Goal: Transaction & Acquisition: Purchase product/service

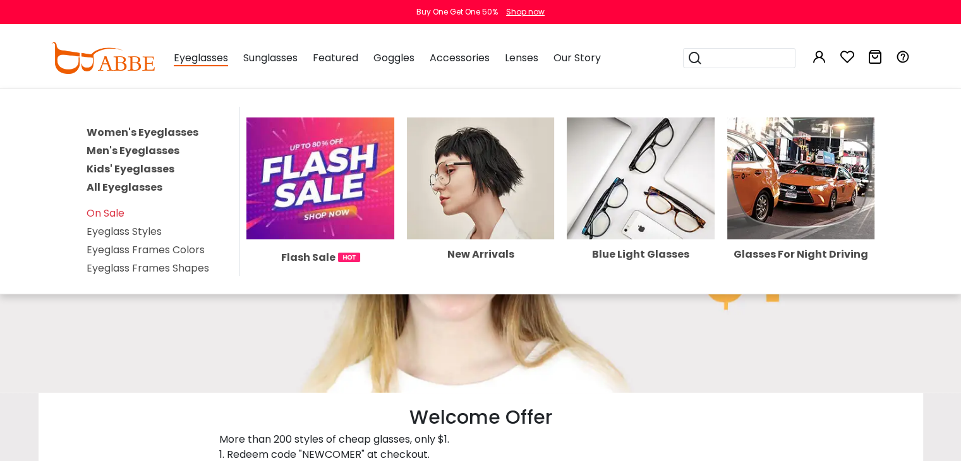
click at [133, 134] on link "Women's Eyeglasses" at bounding box center [143, 132] width 112 height 15
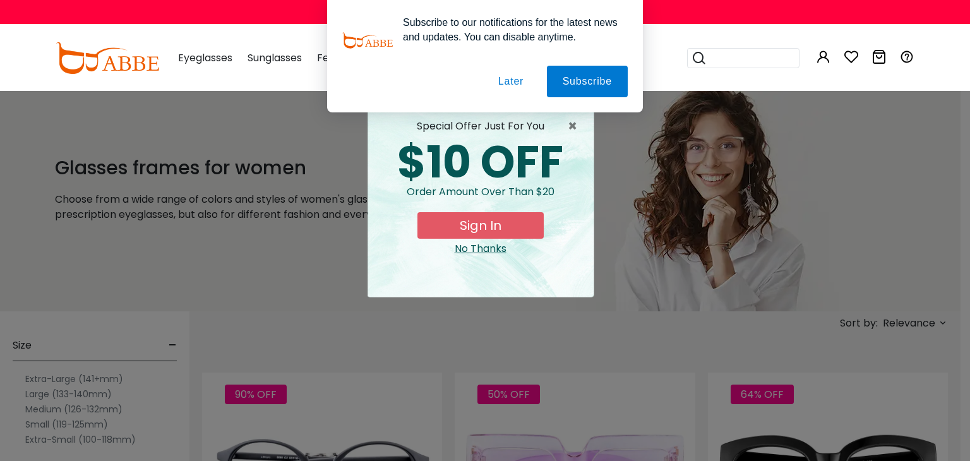
click at [0, 0] on button "Later" at bounding box center [0, 0] width 0 height 0
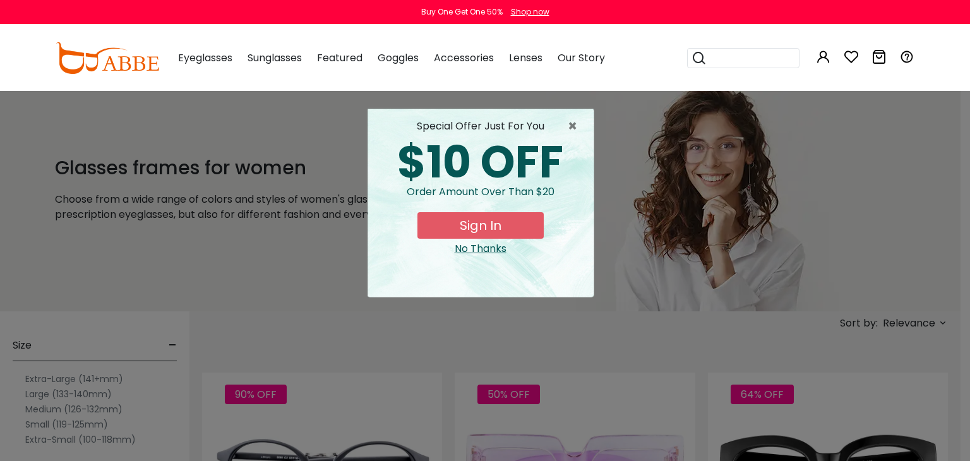
click at [522, 229] on button "Sign In" at bounding box center [480, 225] width 126 height 27
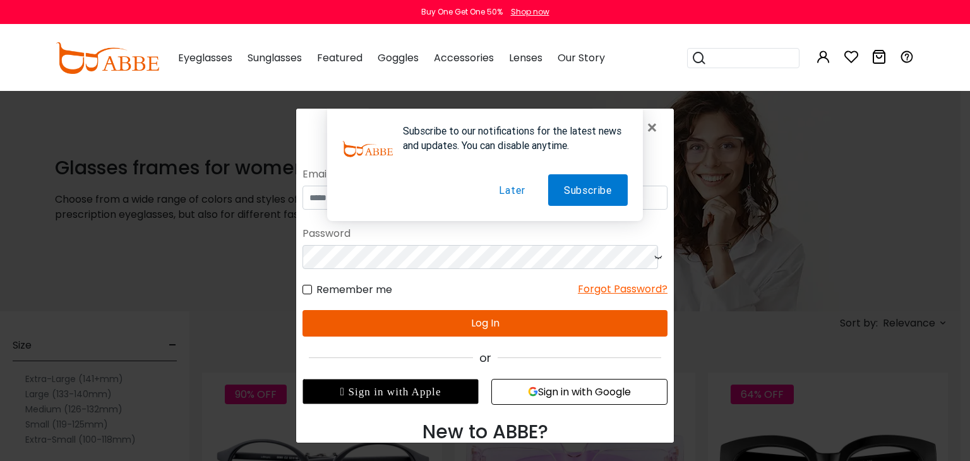
click at [499, 188] on button "Later" at bounding box center [511, 190] width 57 height 32
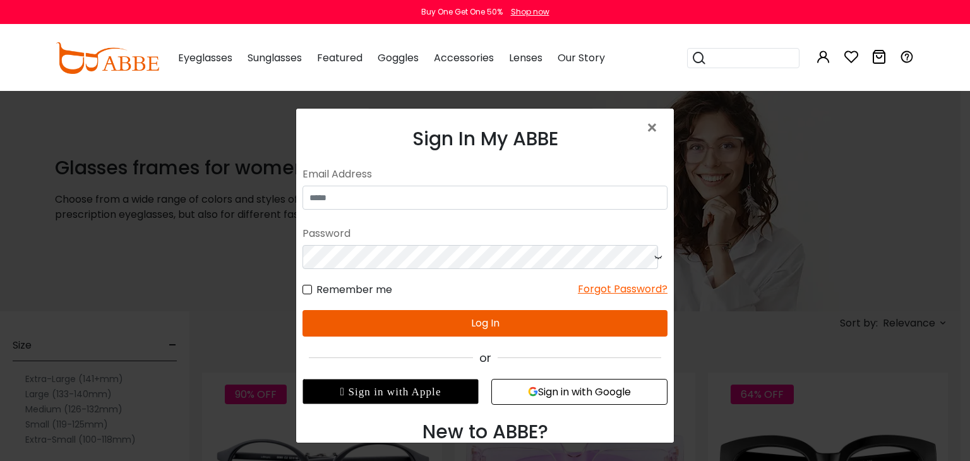
click at [554, 396] on button "Sign in with Google" at bounding box center [579, 392] width 176 height 26
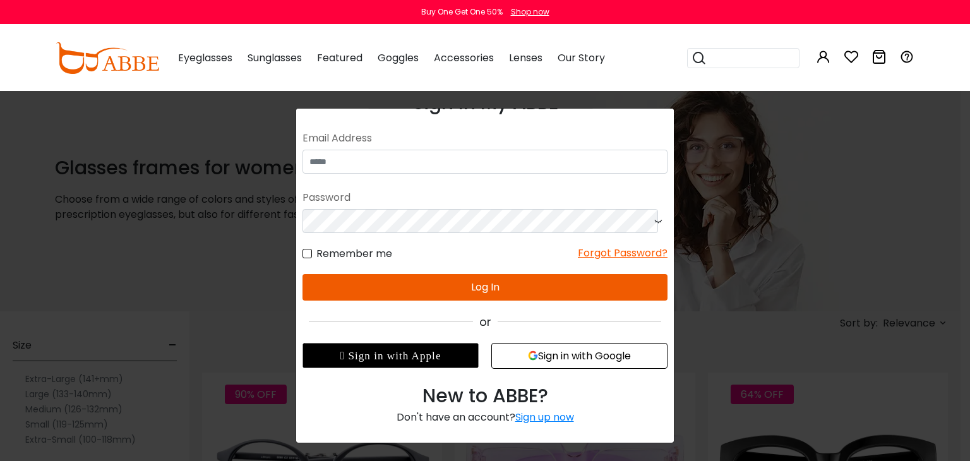
click at [419, 362] on div " Sign in with Apple" at bounding box center [391, 355] width 176 height 25
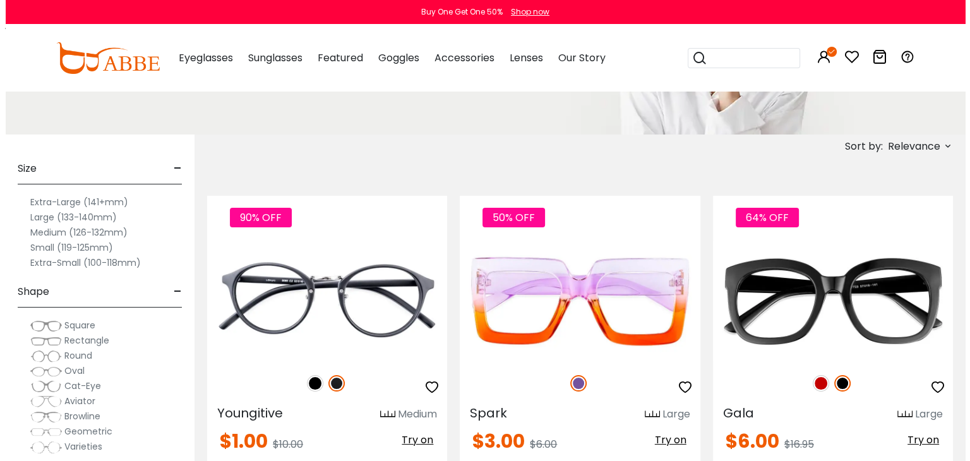
scroll to position [202, 0]
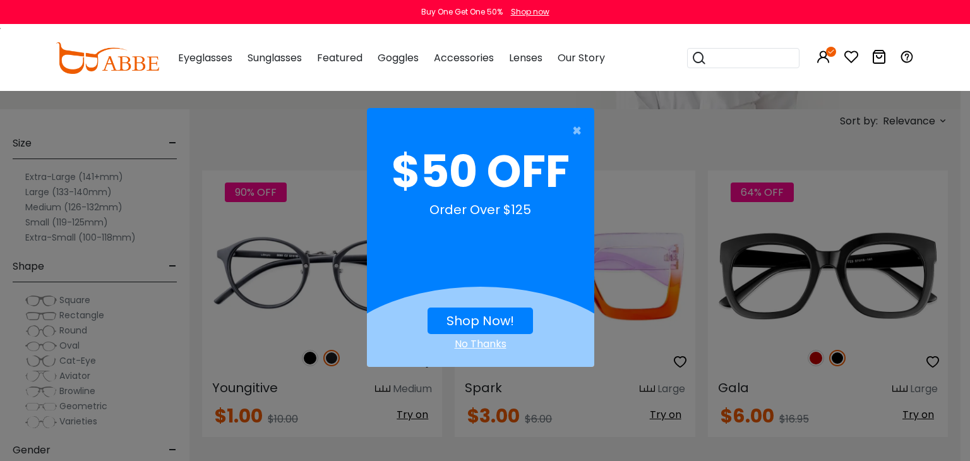
click at [495, 320] on link "Shop Now!" at bounding box center [481, 321] width 68 height 18
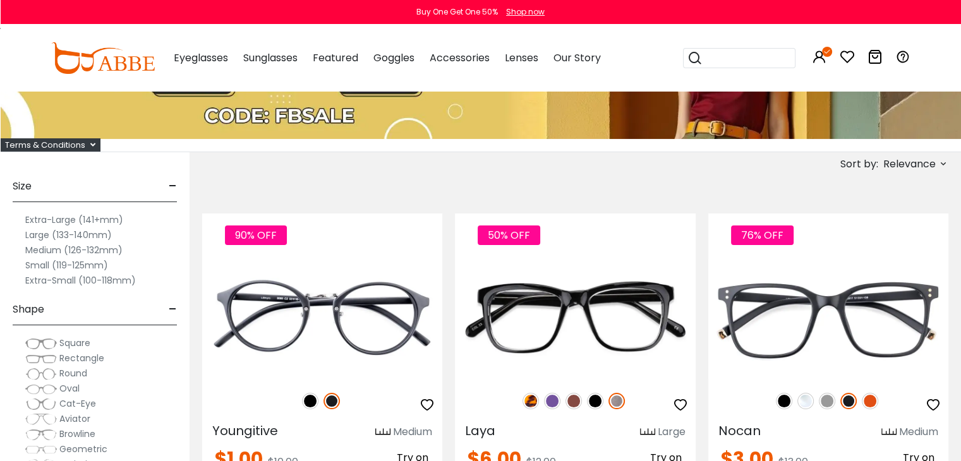
scroll to position [202, 0]
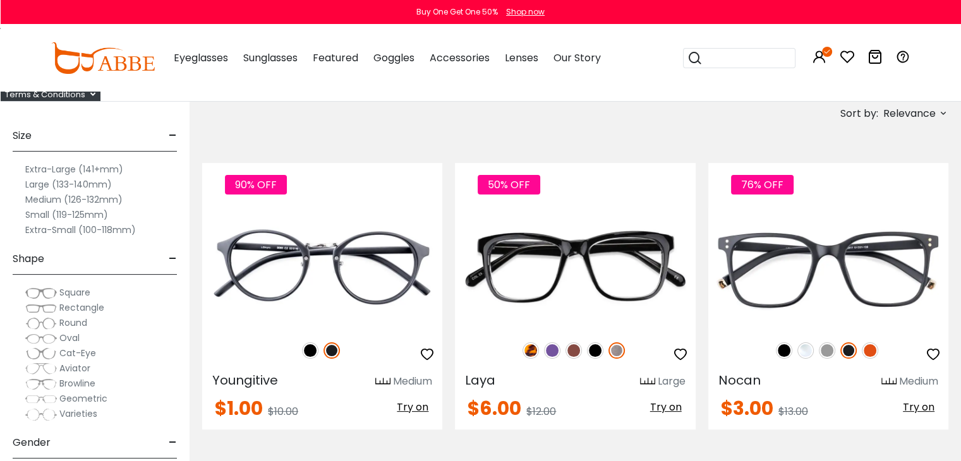
click at [942, 114] on icon at bounding box center [943, 113] width 10 height 10
click at [850, 193] on label "Prices Low To High" at bounding box center [895, 195] width 91 height 15
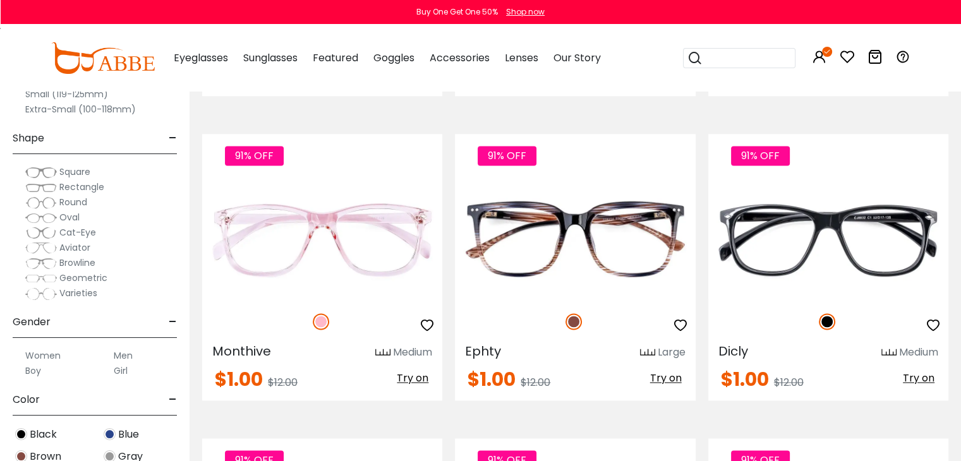
scroll to position [1794, 0]
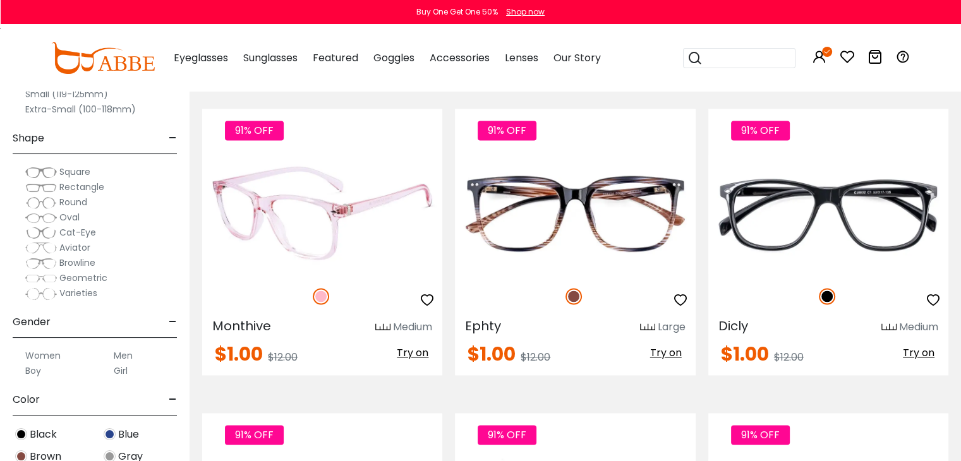
click at [408, 355] on span "Try on" at bounding box center [413, 352] width 32 height 15
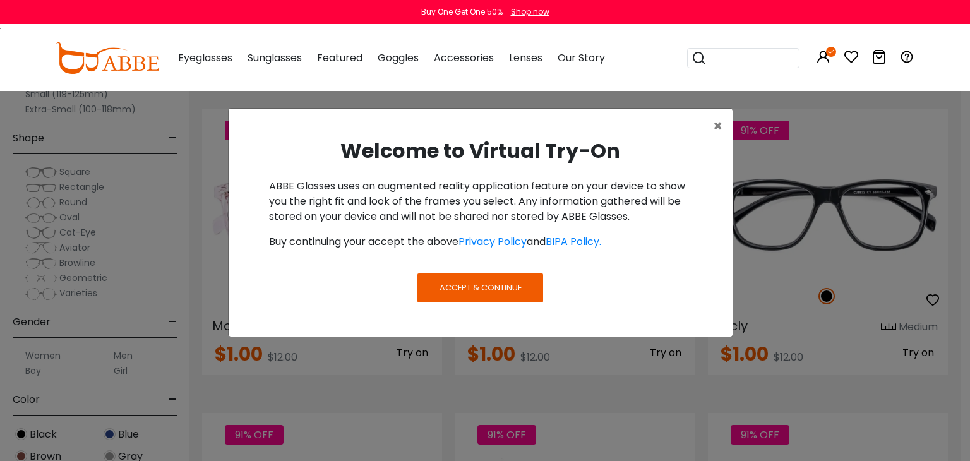
click at [426, 285] on button "Accept & Continue" at bounding box center [479, 287] width 125 height 29
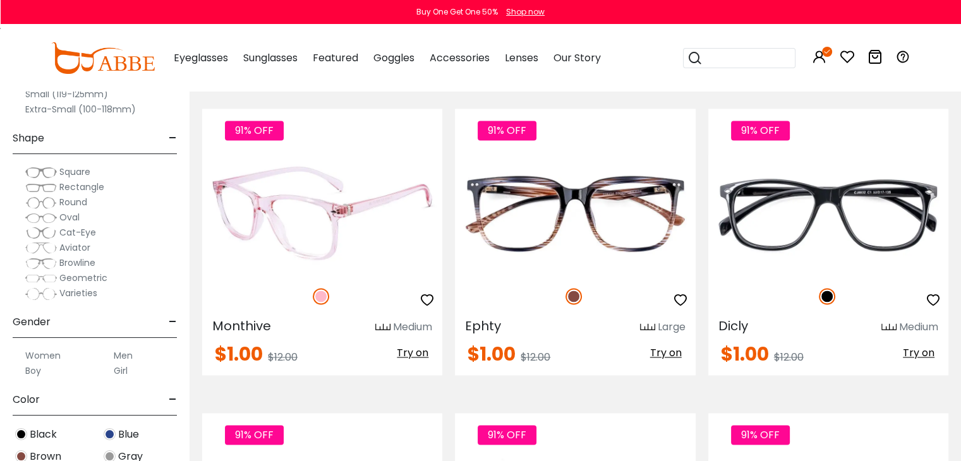
click at [417, 352] on span "Try on" at bounding box center [413, 352] width 32 height 15
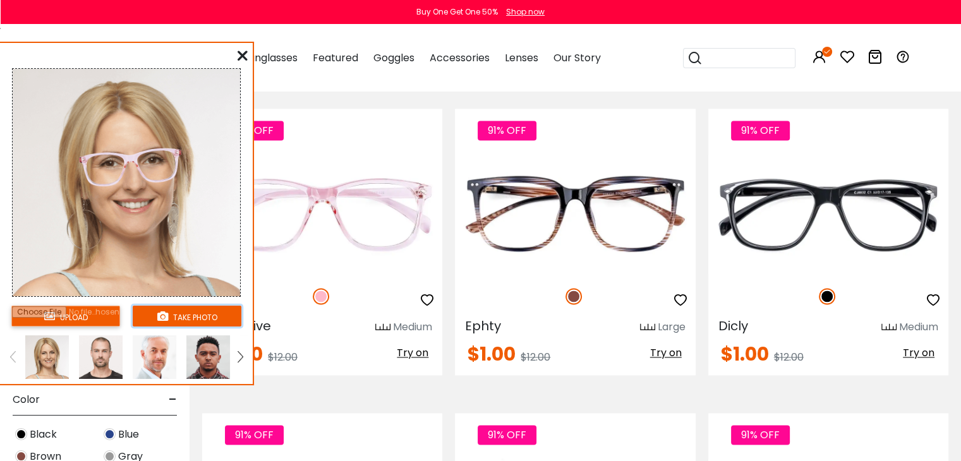
click at [207, 320] on button "take photo" at bounding box center [187, 316] width 109 height 21
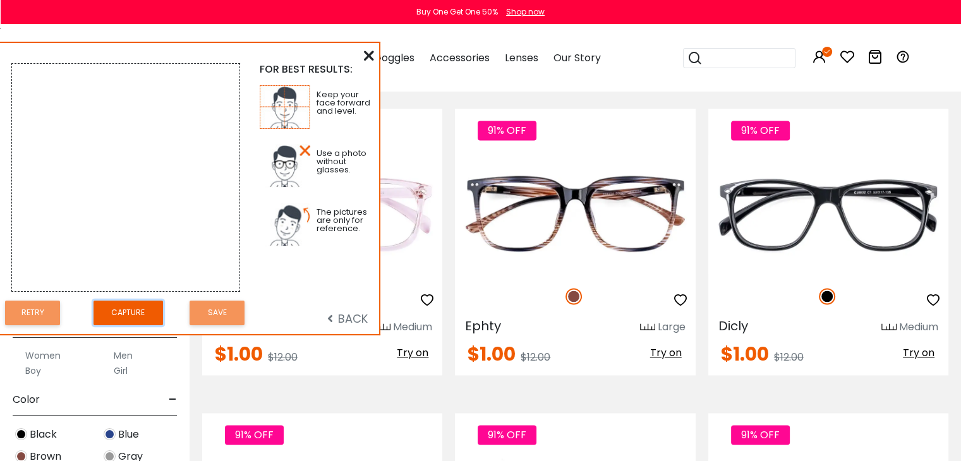
click at [143, 319] on button "Capture" at bounding box center [127, 313] width 69 height 25
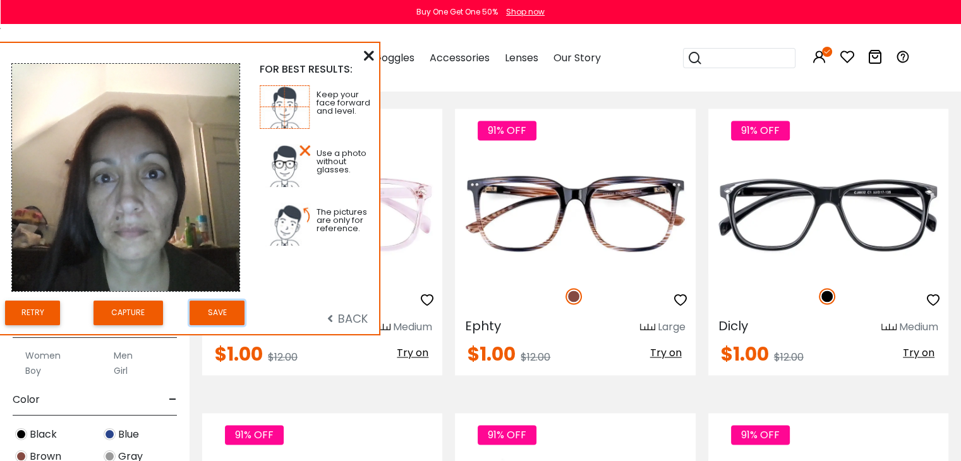
click at [225, 311] on button "Save" at bounding box center [216, 313] width 55 height 25
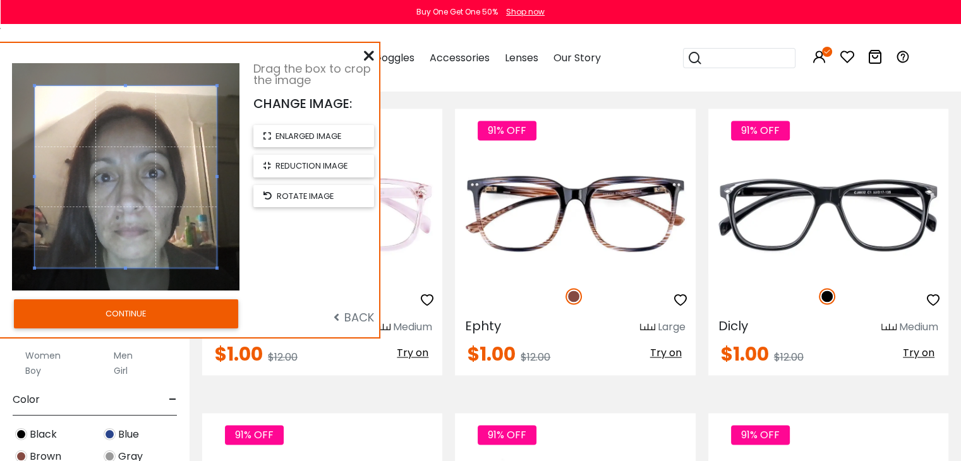
click at [188, 315] on button "CONTINUE" at bounding box center [126, 313] width 224 height 29
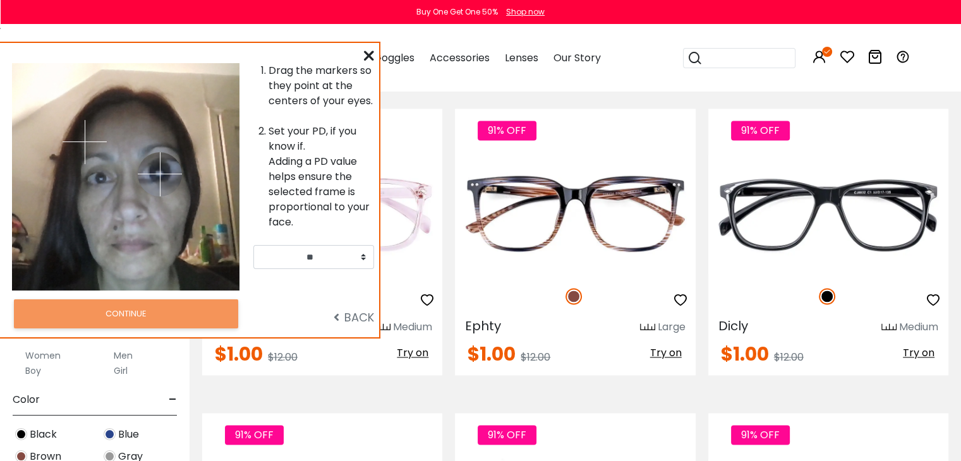
drag, startPoint x: 147, startPoint y: 141, endPoint x: 160, endPoint y: 174, distance: 35.2
click at [160, 174] on img at bounding box center [160, 174] width 44 height 44
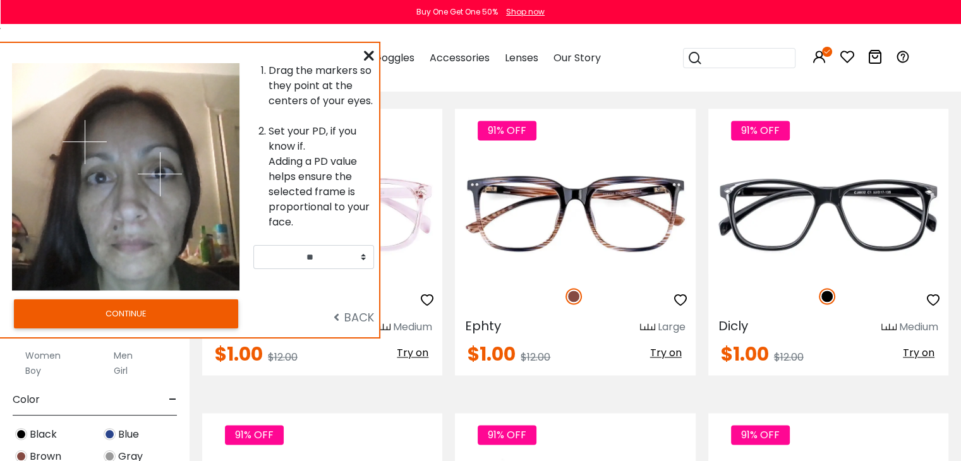
click at [102, 162] on img at bounding box center [85, 142] width 44 height 44
drag, startPoint x: 102, startPoint y: 162, endPoint x: 101, endPoint y: 178, distance: 15.8
click at [101, 178] on img at bounding box center [101, 179] width 44 height 44
click at [364, 258] on select "** ** ** ** ** ** ** ** ** ** ** ** ** ** ** ** ** ** ** ** ** ** ** ** ** ** *…" at bounding box center [313, 257] width 121 height 24
click at [258, 308] on div "BACK" at bounding box center [316, 314] width 127 height 37
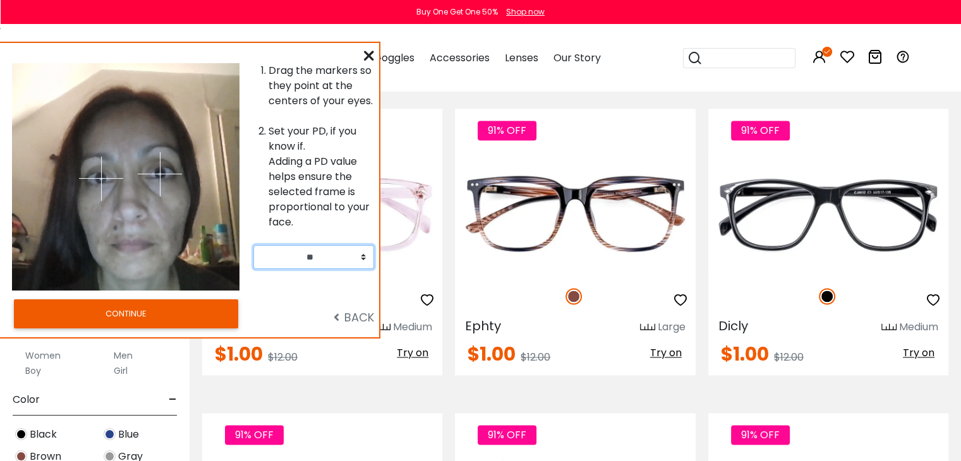
click at [358, 257] on select "** ** ** ** ** ** ** ** ** ** ** ** ** ** ** ** ** ** ** ** ** ** ** ** ** ** *…" at bounding box center [313, 257] width 121 height 24
click at [304, 263] on select "** ** ** ** ** ** ** ** ** ** ** ** ** ** ** ** ** ** ** ** ** ** ** ** ** ** *…" at bounding box center [313, 257] width 121 height 24
click at [168, 314] on button "CONTINUE" at bounding box center [126, 313] width 224 height 29
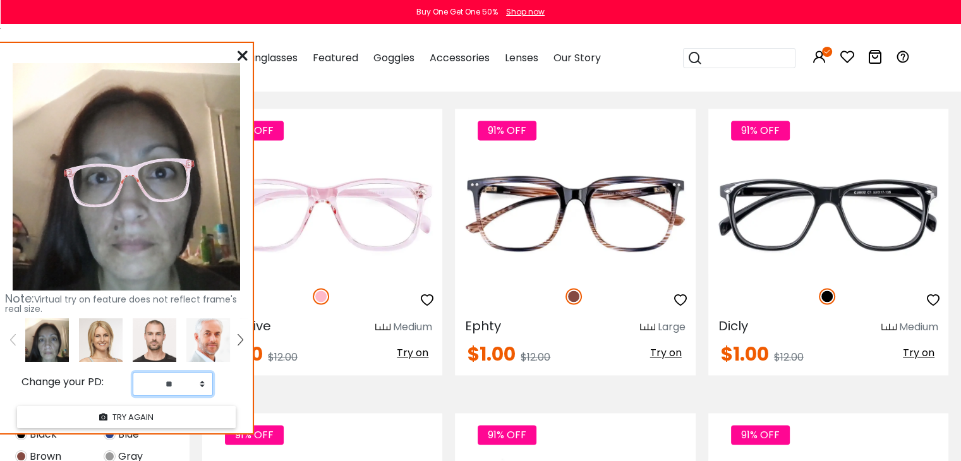
click at [205, 386] on select "** ** ** ** ** ** ** ** ** ** ** ** ** ** ** ** ** ** ** ** ** ** ** ** ** ** *…" at bounding box center [173, 384] width 80 height 24
click at [133, 372] on select "** ** ** ** ** ** ** ** ** ** ** ** ** ** ** ** ** ** ** ** ** ** ** ** ** ** *…" at bounding box center [173, 384] width 80 height 24
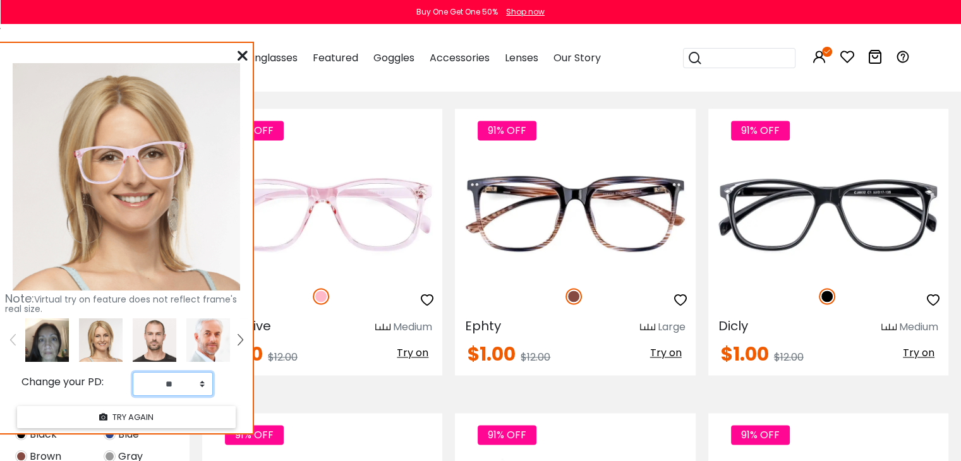
click at [201, 383] on select "** ** ** ** ** ** ** ** ** ** ** ** ** ** ** ** ** ** ** ** ** ** ** ** ** ** *…" at bounding box center [173, 384] width 80 height 24
select select "**"
click at [133, 372] on select "** ** ** ** ** ** ** ** ** ** ** ** ** ** ** ** ** ** ** ** ** ** ** ** ** ** *…" at bounding box center [173, 384] width 80 height 24
click at [40, 343] on img at bounding box center [47, 340] width 44 height 44
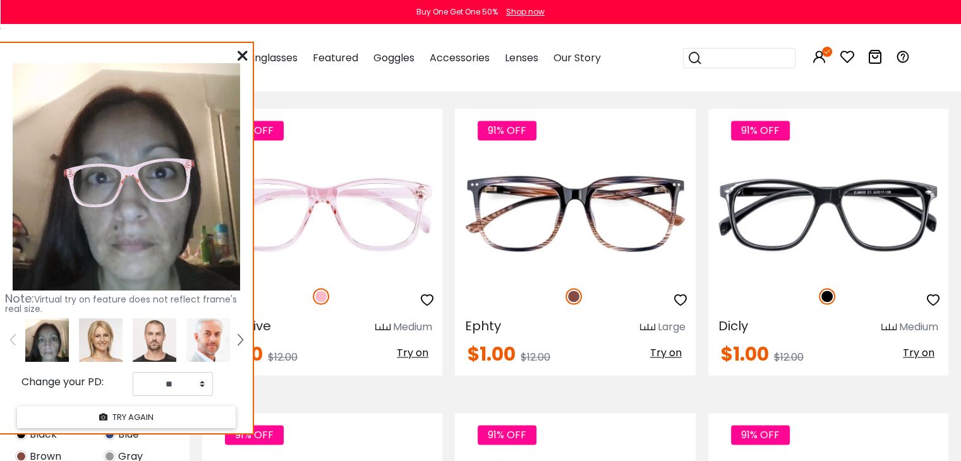
click at [239, 51] on icon at bounding box center [242, 56] width 10 height 10
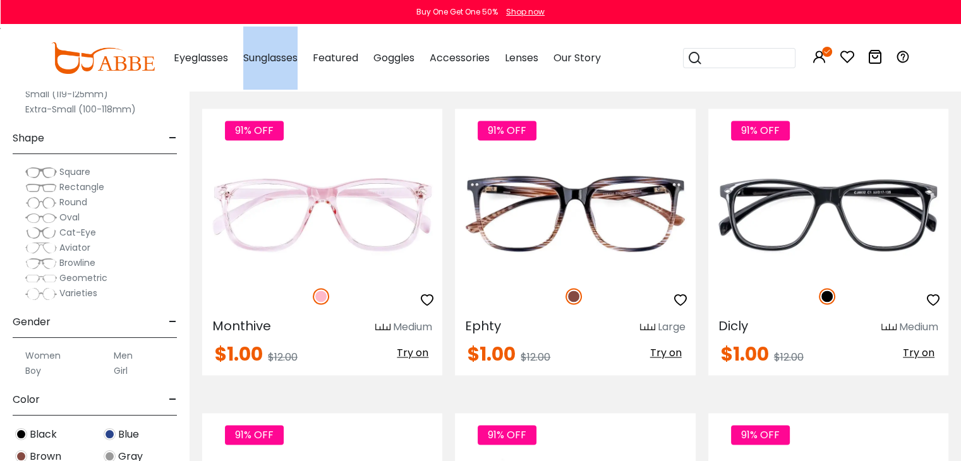
click at [239, 51] on div "Eyeglasses Women's Eyeglasses Men's Eyeglasses Kids' Eyeglasses All Eyeglasses …" at bounding box center [381, 58] width 440 height 63
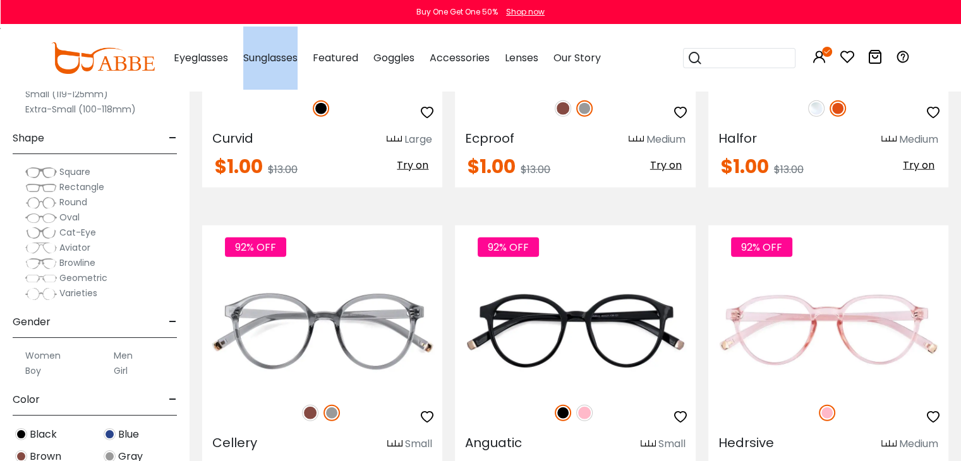
scroll to position [3250, 0]
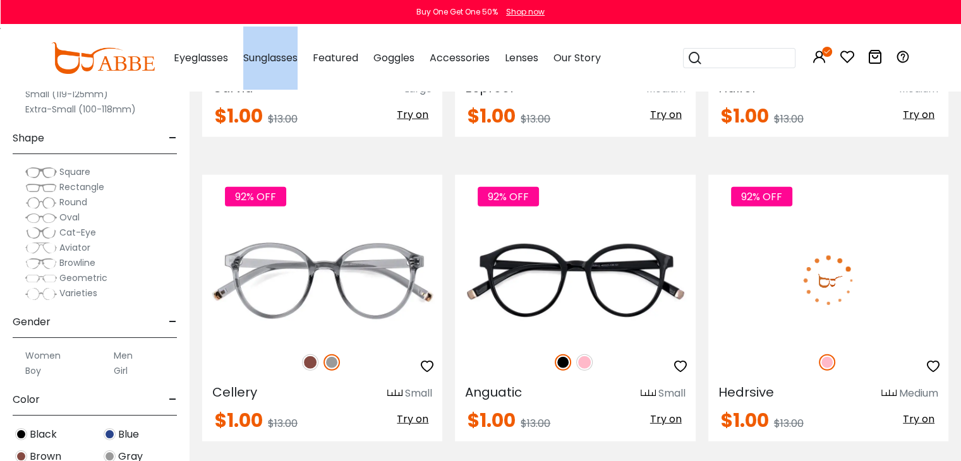
click at [926, 414] on span "Try on" at bounding box center [919, 419] width 32 height 15
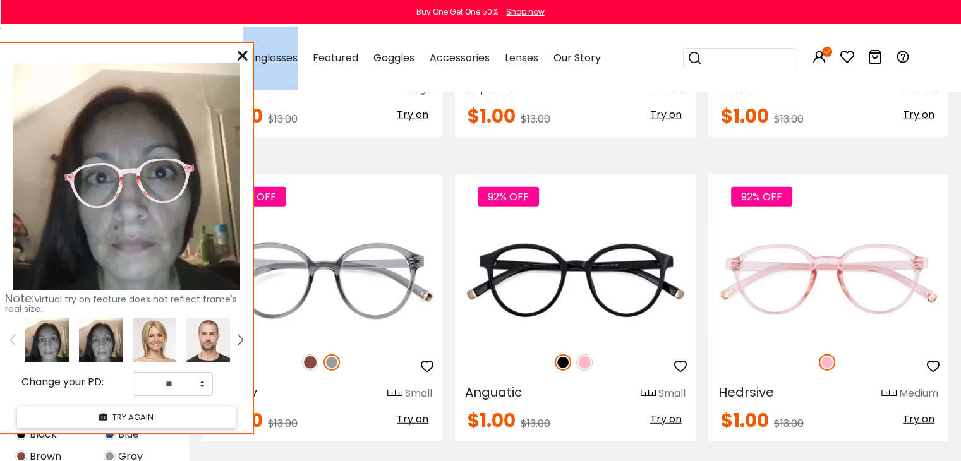
click at [48, 346] on img at bounding box center [47, 340] width 44 height 44
click at [97, 342] on img at bounding box center [101, 340] width 44 height 44
click at [35, 330] on img at bounding box center [47, 340] width 44 height 44
click at [243, 57] on icon at bounding box center [242, 56] width 10 height 10
click at [243, 57] on div "Eyeglasses Women's Eyeglasses Men's Eyeglasses Kids' Eyeglasses All Eyeglasses …" at bounding box center [381, 58] width 440 height 63
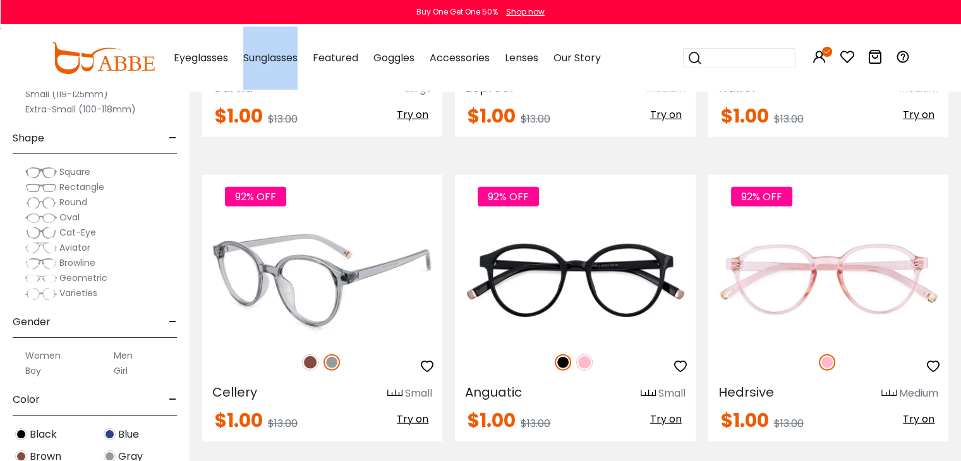
click at [321, 276] on img at bounding box center [322, 280] width 240 height 120
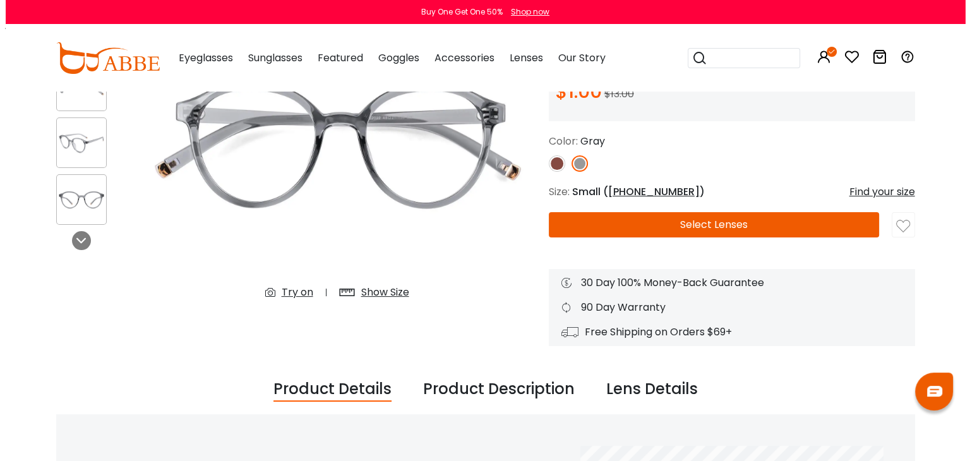
scroll to position [167, 0]
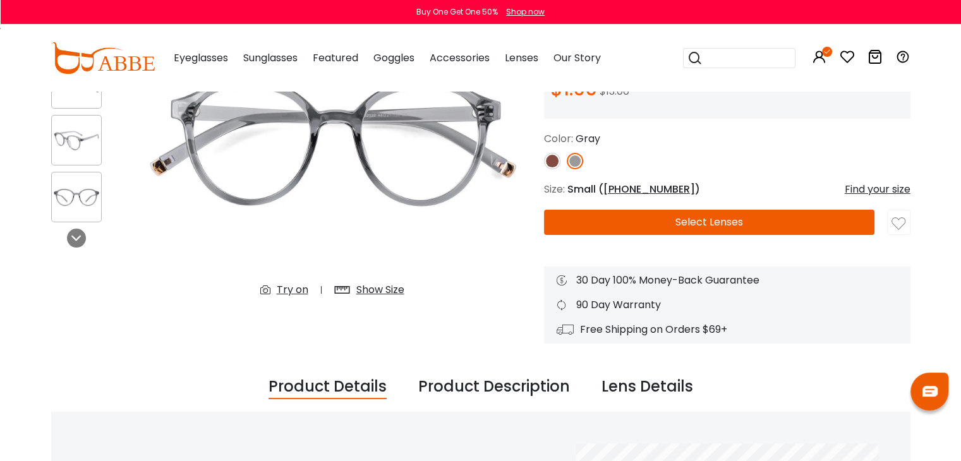
click at [279, 289] on div "Try on" at bounding box center [293, 289] width 32 height 15
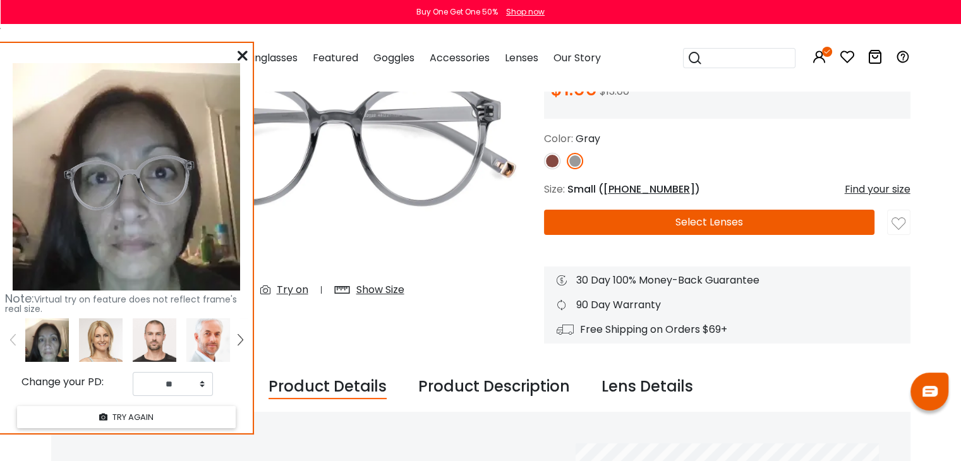
click at [876, 190] on div "Find your size" at bounding box center [877, 189] width 66 height 15
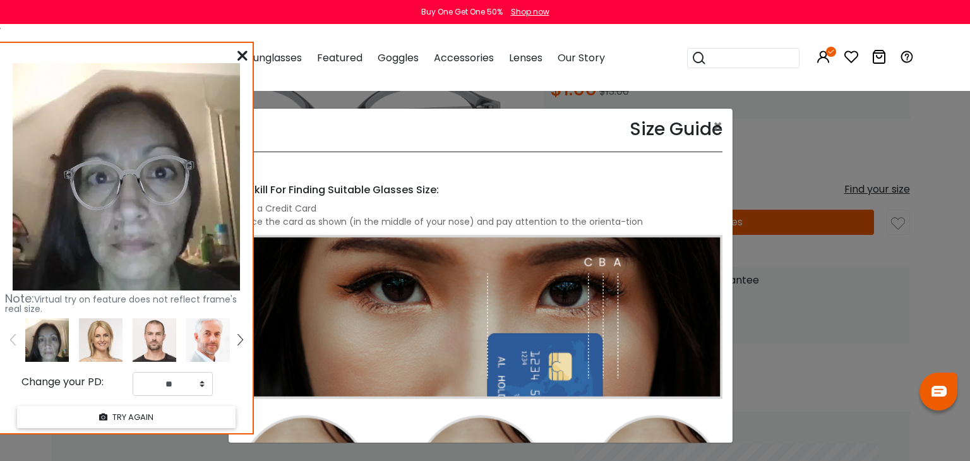
click at [244, 59] on icon at bounding box center [242, 56] width 10 height 10
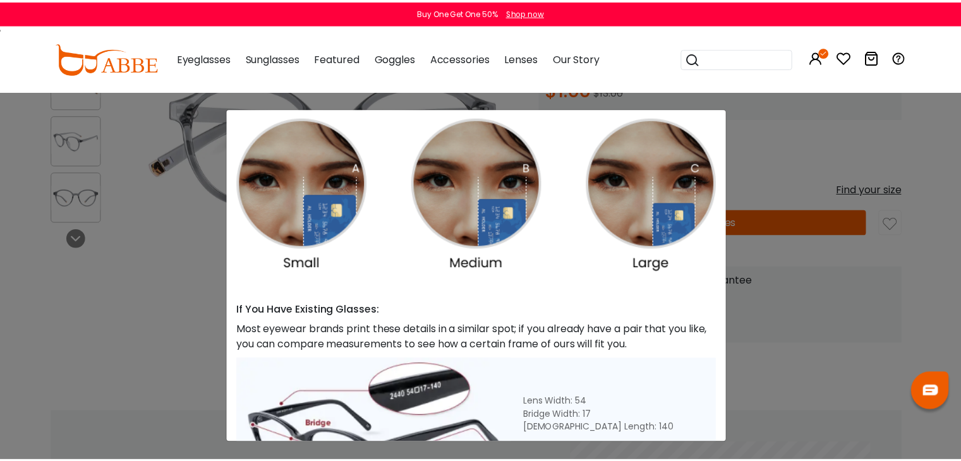
scroll to position [300, 0]
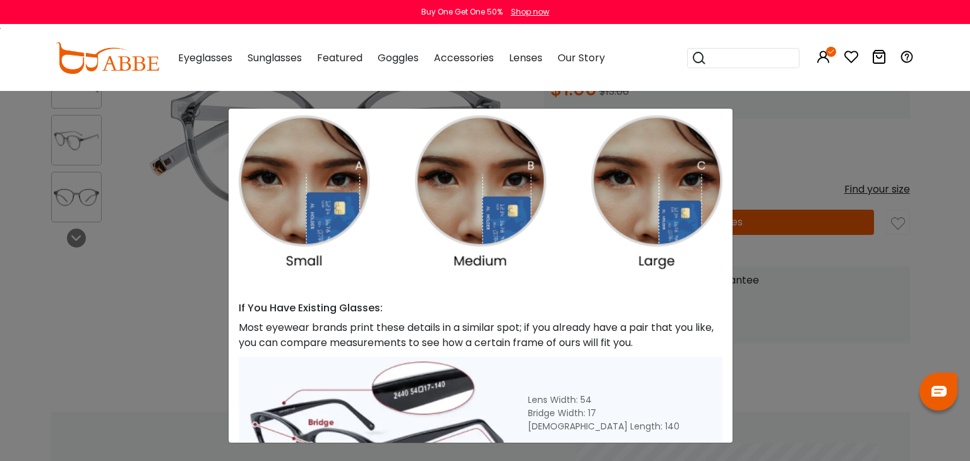
drag, startPoint x: 818, startPoint y: 159, endPoint x: 913, endPoint y: 165, distance: 95.0
click at [913, 165] on div "Size Guide × A Skill For Finding Suitable Glasses Size: Use a Credit Card Place…" at bounding box center [485, 230] width 970 height 461
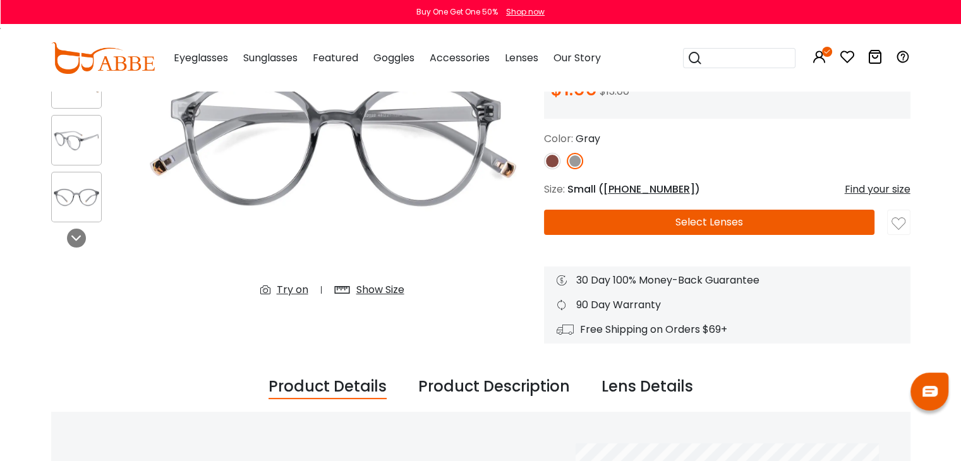
click at [622, 188] on span "48-21-139" at bounding box center [649, 189] width 92 height 15
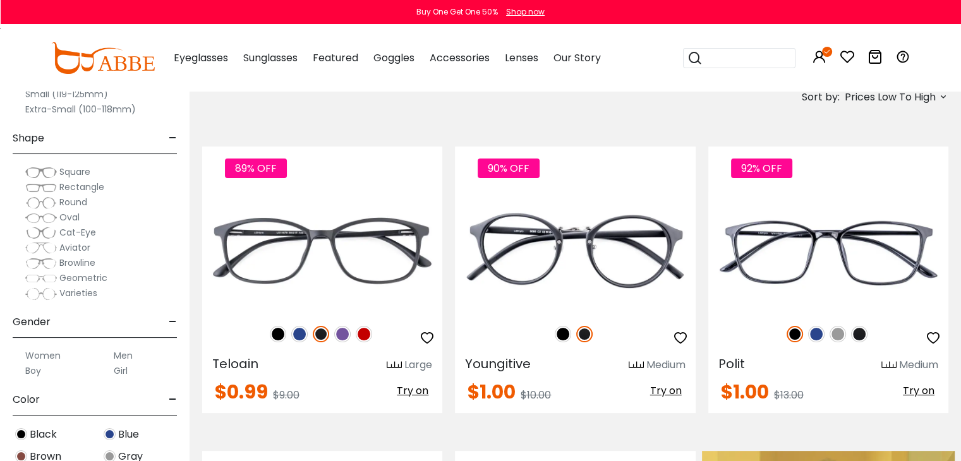
scroll to position [187, 0]
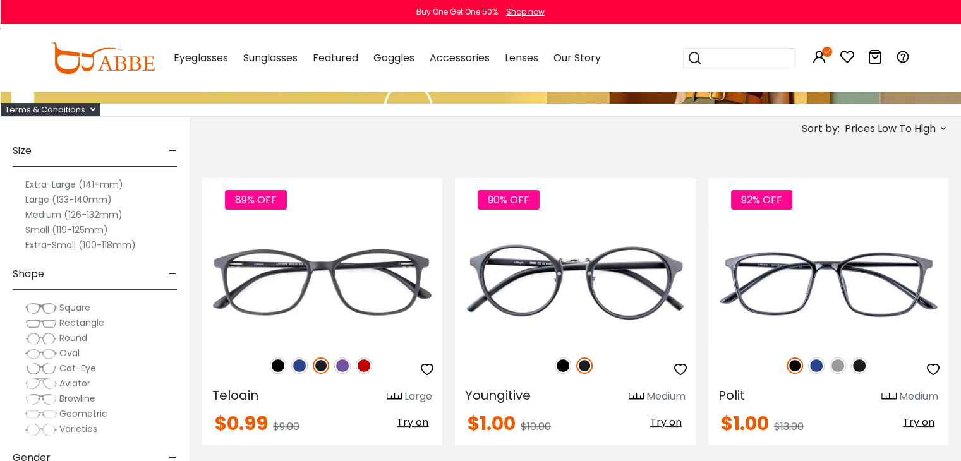
click at [946, 131] on icon at bounding box center [943, 128] width 10 height 10
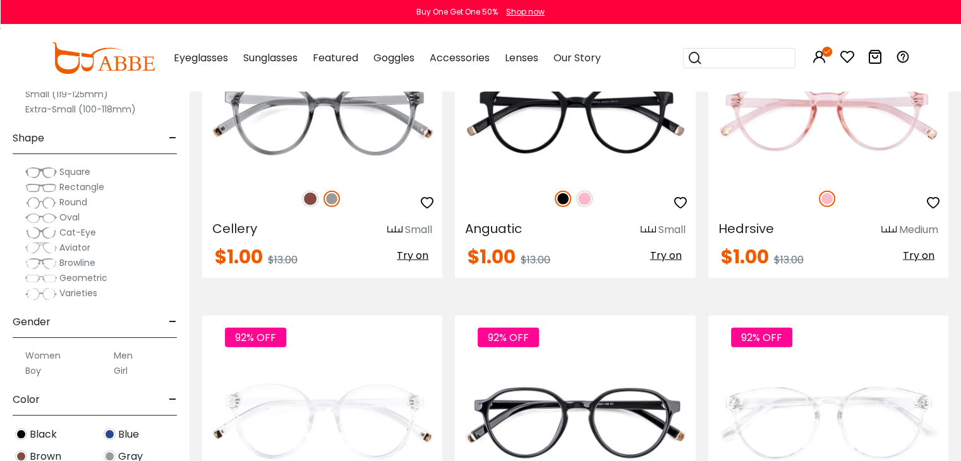
scroll to position [3430, 0]
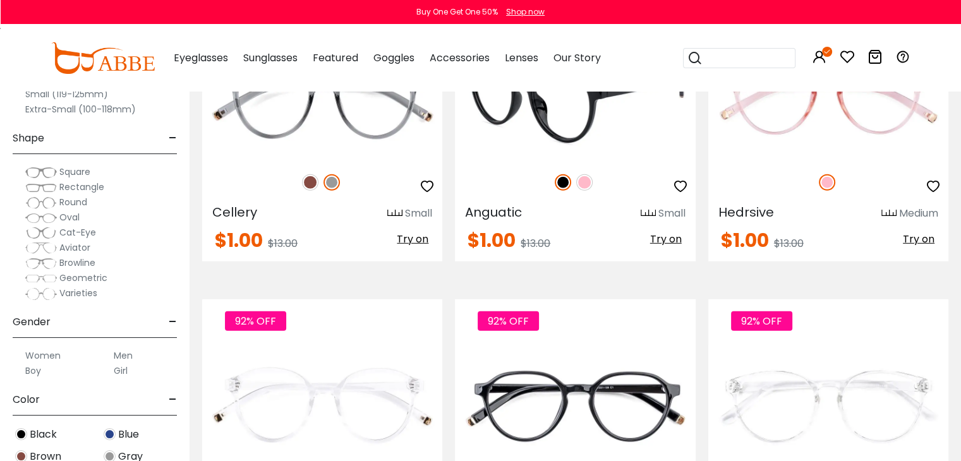
click at [584, 177] on img at bounding box center [584, 182] width 16 height 16
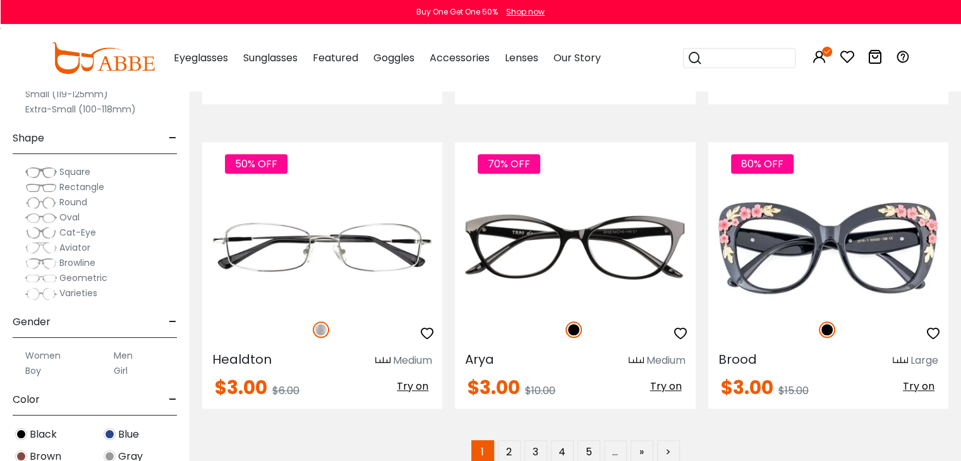
scroll to position [6048, 0]
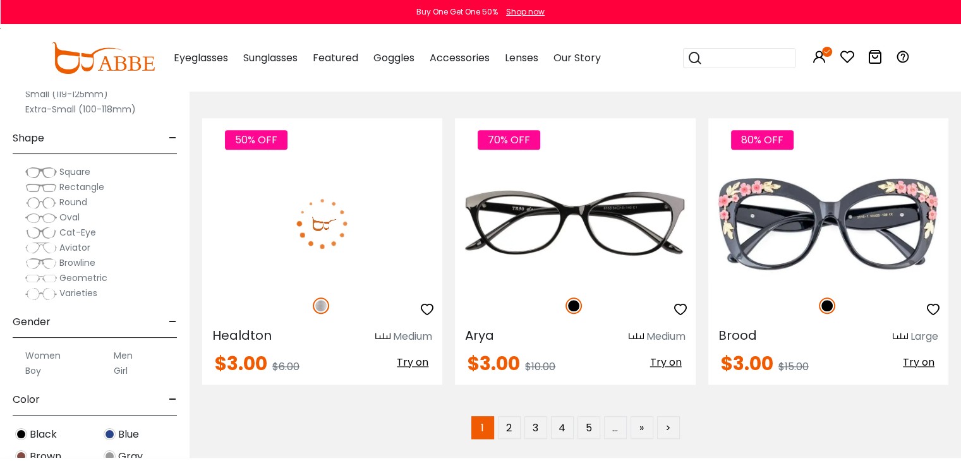
click at [326, 207] on img at bounding box center [322, 224] width 240 height 120
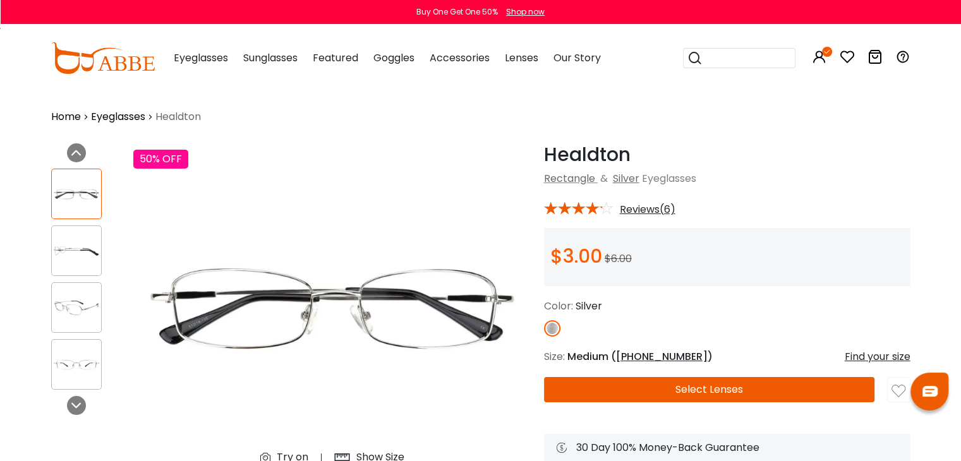
click at [80, 310] on img at bounding box center [76, 308] width 49 height 25
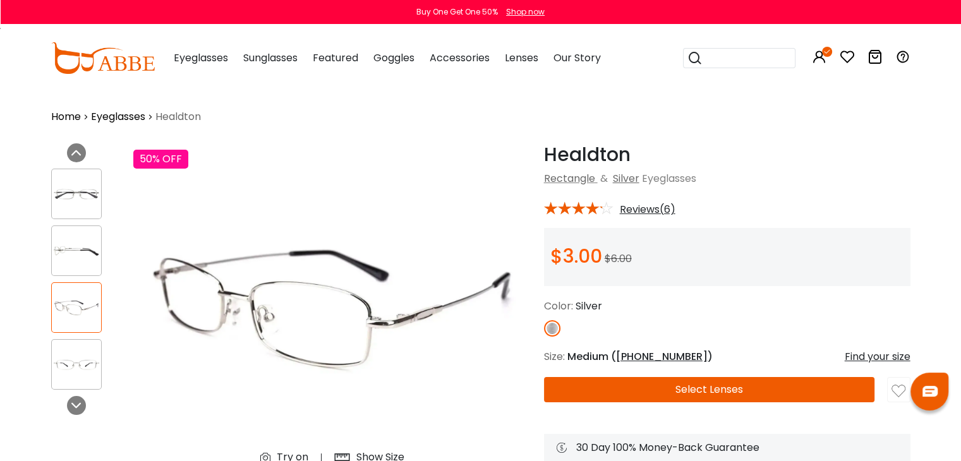
click at [89, 377] on div at bounding box center [76, 364] width 51 height 51
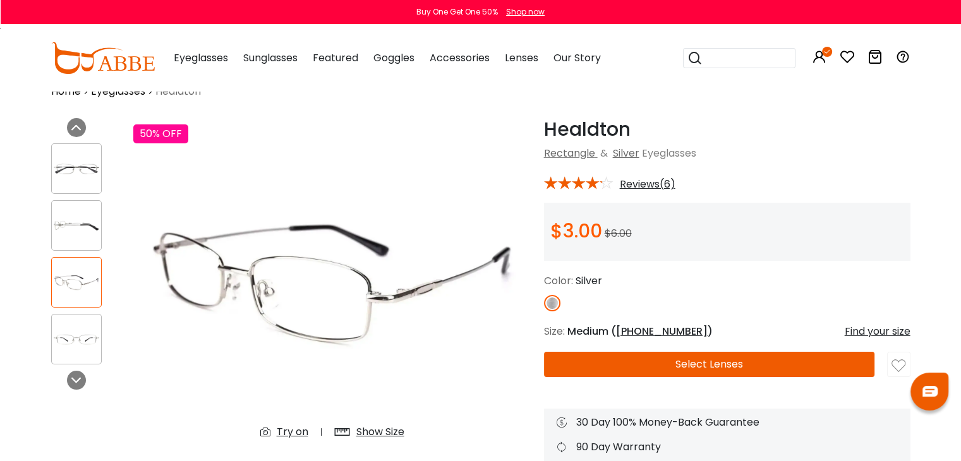
click at [298, 433] on div "Try on" at bounding box center [293, 431] width 32 height 15
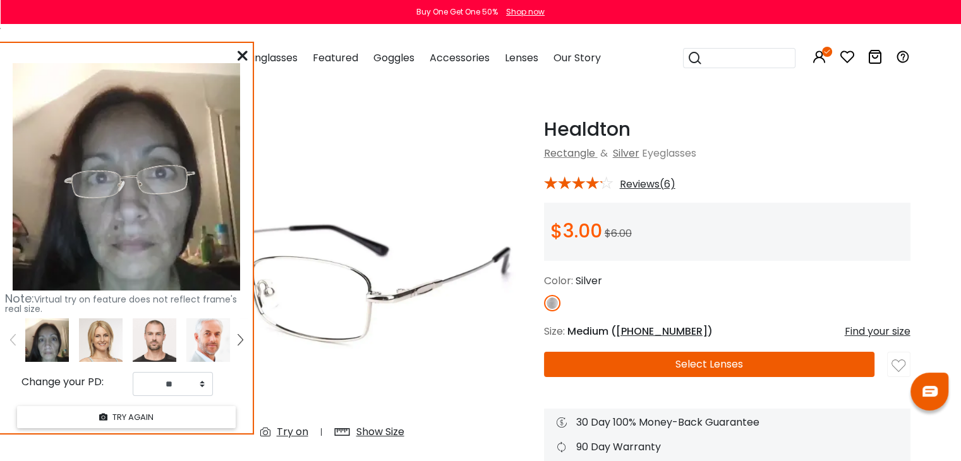
click at [240, 57] on icon at bounding box center [242, 56] width 10 height 10
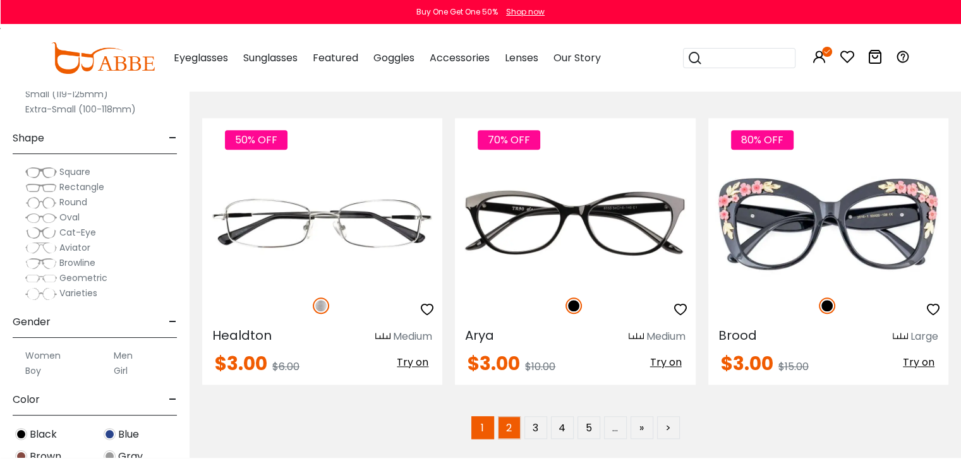
click at [511, 421] on link "2" at bounding box center [509, 427] width 23 height 23
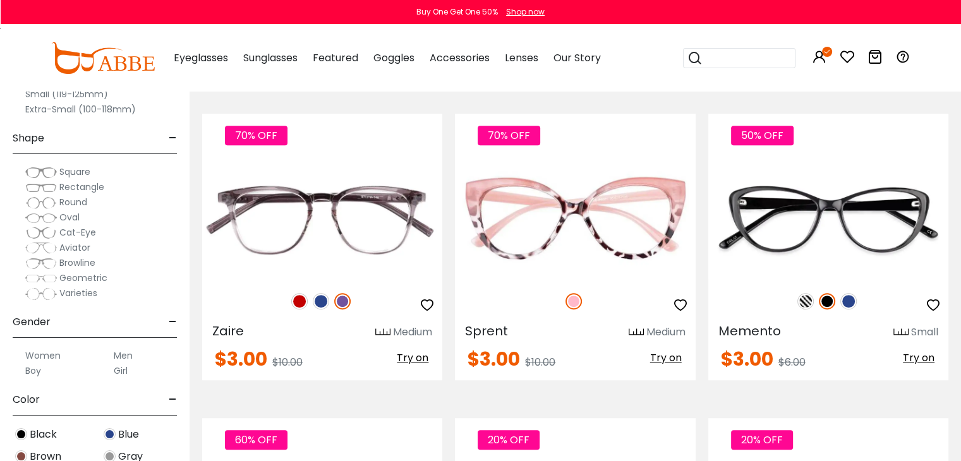
scroll to position [581, 0]
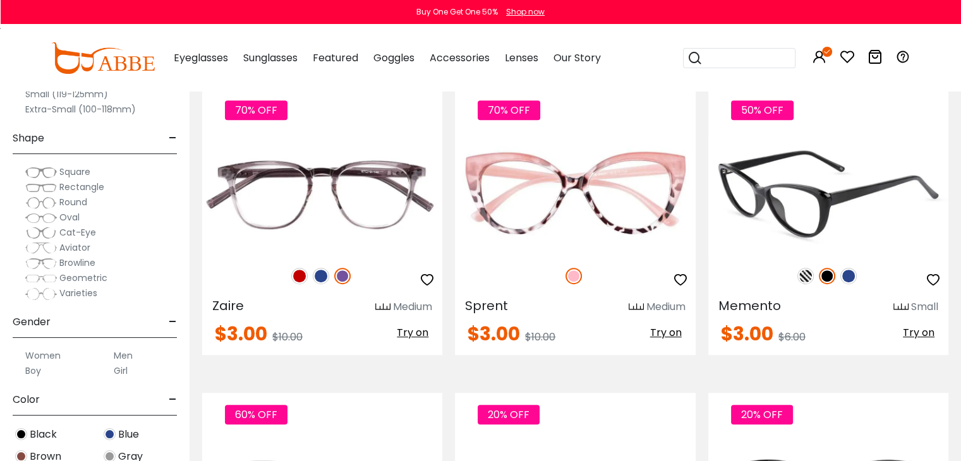
click at [853, 278] on img at bounding box center [848, 276] width 16 height 16
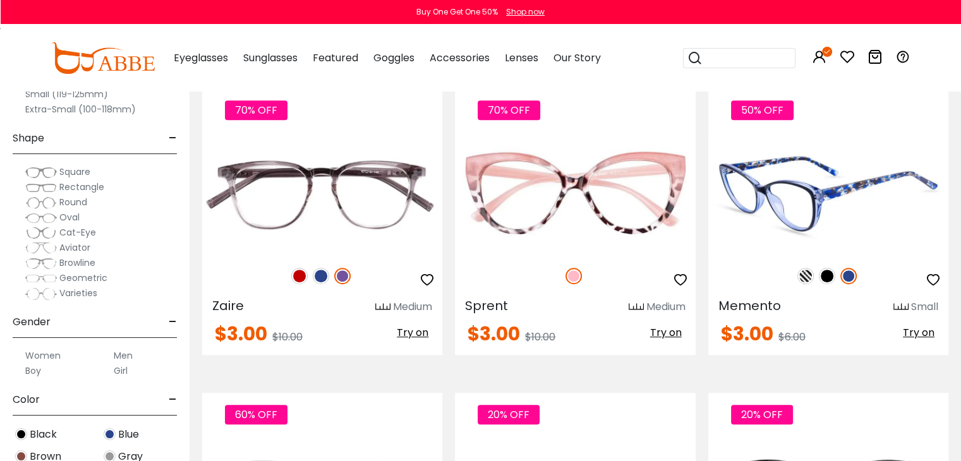
click at [798, 272] on img at bounding box center [805, 276] width 16 height 16
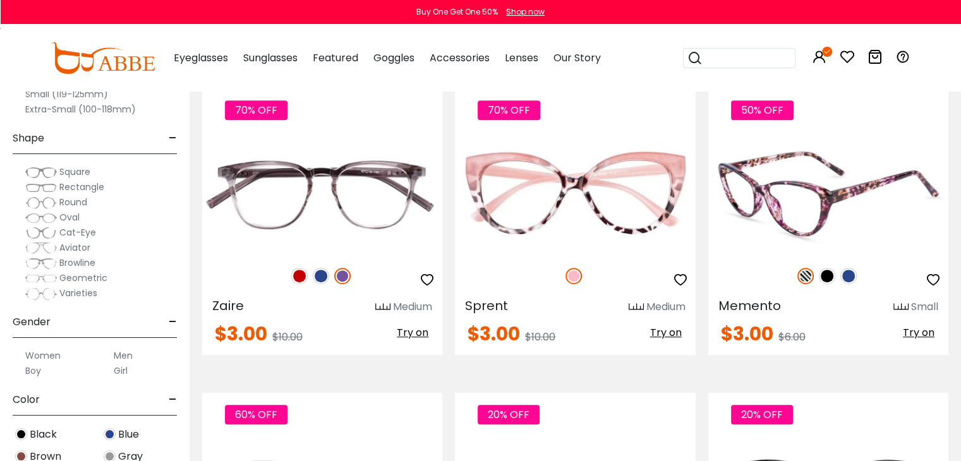
click at [829, 205] on img at bounding box center [828, 194] width 240 height 120
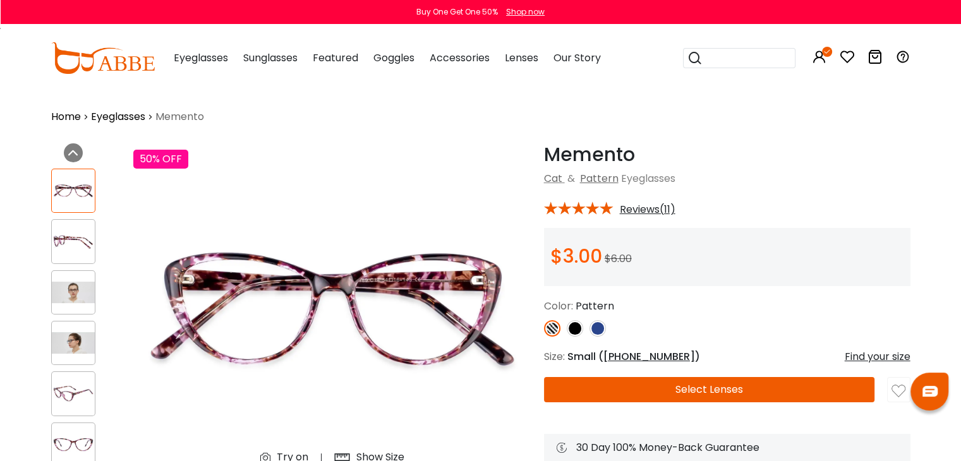
click at [296, 459] on div "Try on" at bounding box center [293, 457] width 32 height 15
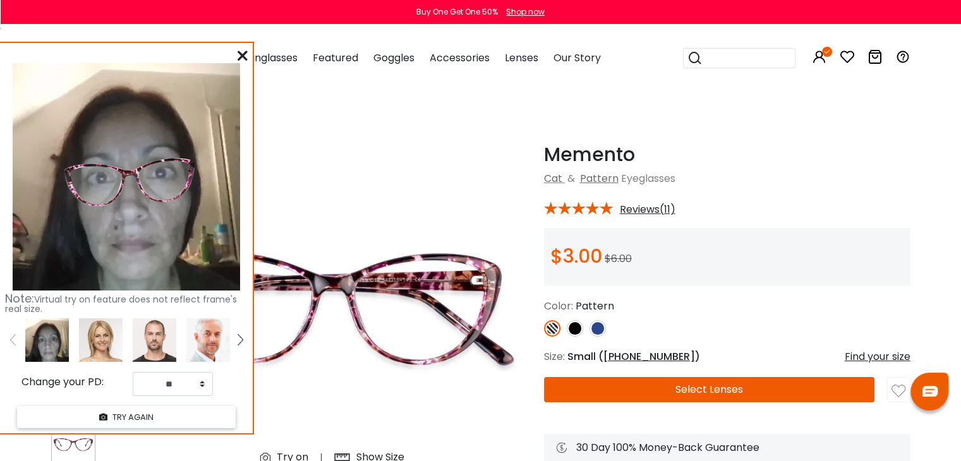
click at [244, 52] on icon at bounding box center [242, 56] width 10 height 10
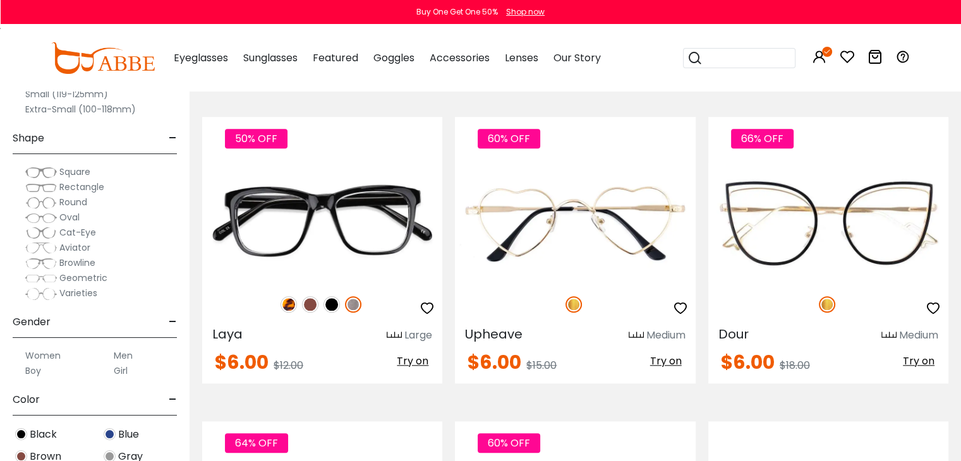
scroll to position [1187, 0]
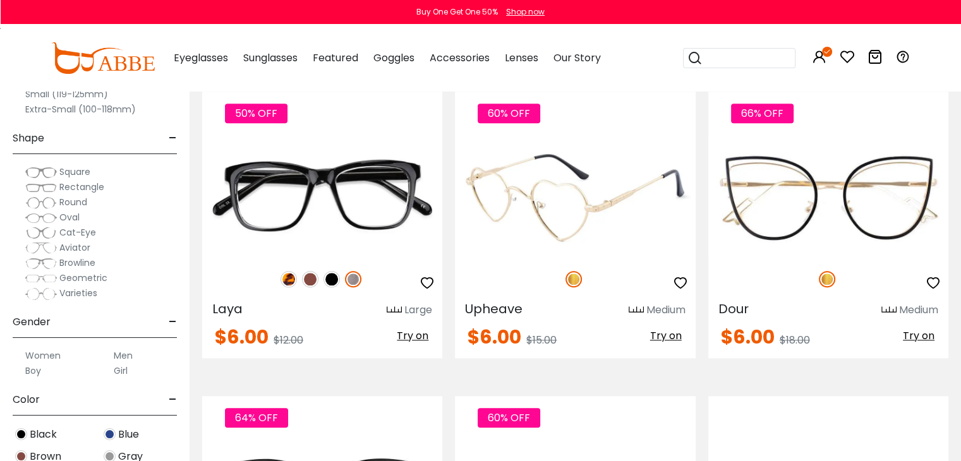
click at [670, 338] on span "Try on" at bounding box center [666, 335] width 32 height 15
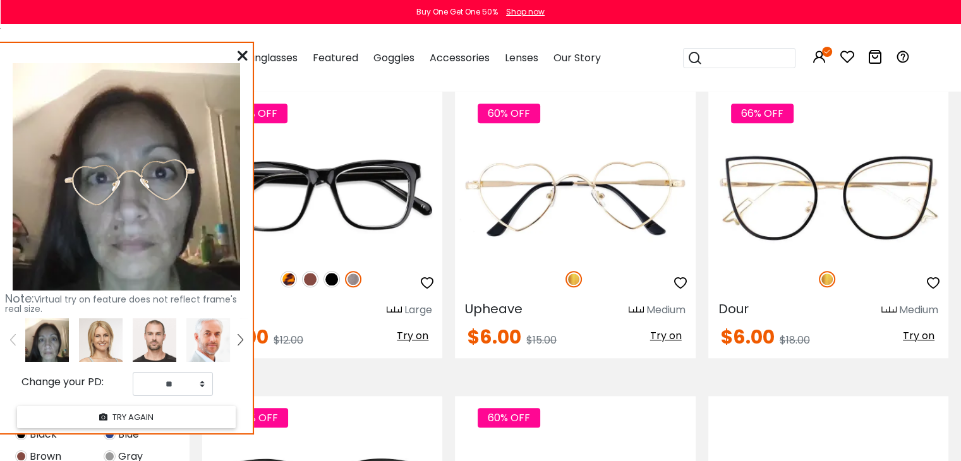
click at [235, 56] on div "Note: Virtual try on feature does not reflect frame's real size. Change your PD…" at bounding box center [126, 238] width 253 height 390
click at [242, 48] on div at bounding box center [242, 56] width 10 height 16
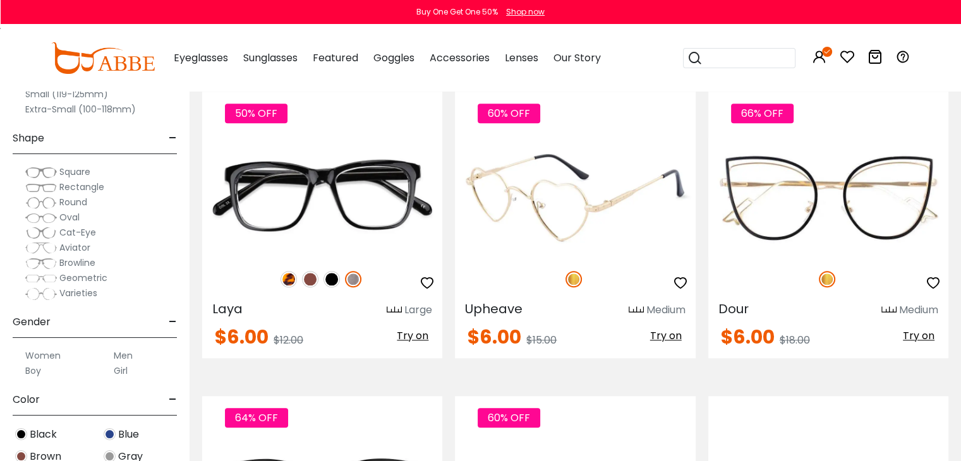
click at [685, 281] on icon "button" at bounding box center [680, 282] width 15 height 15
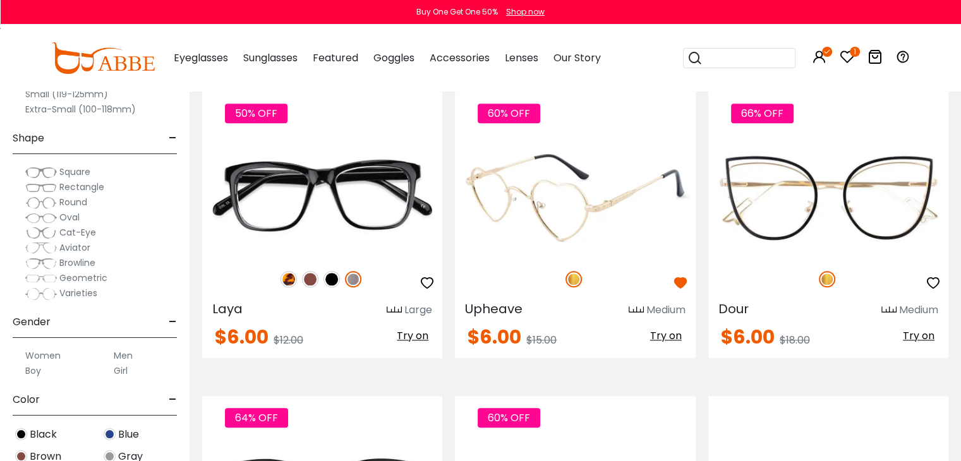
click at [687, 338] on div "$6.00 $15.00 Try on" at bounding box center [575, 338] width 240 height 20
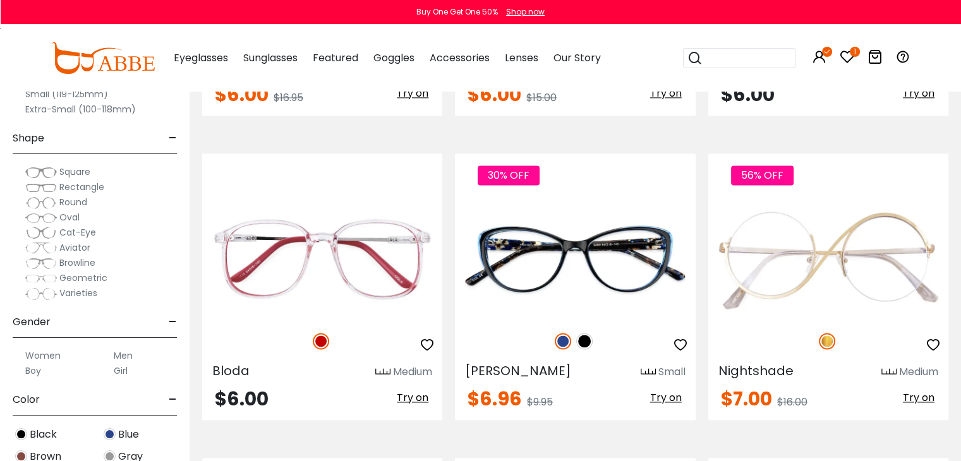
scroll to position [1760, 0]
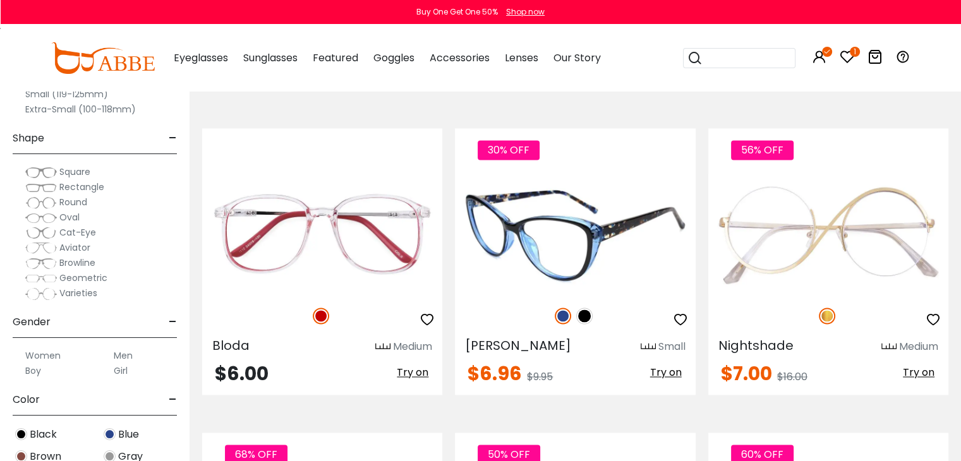
click at [585, 313] on img at bounding box center [584, 316] width 16 height 16
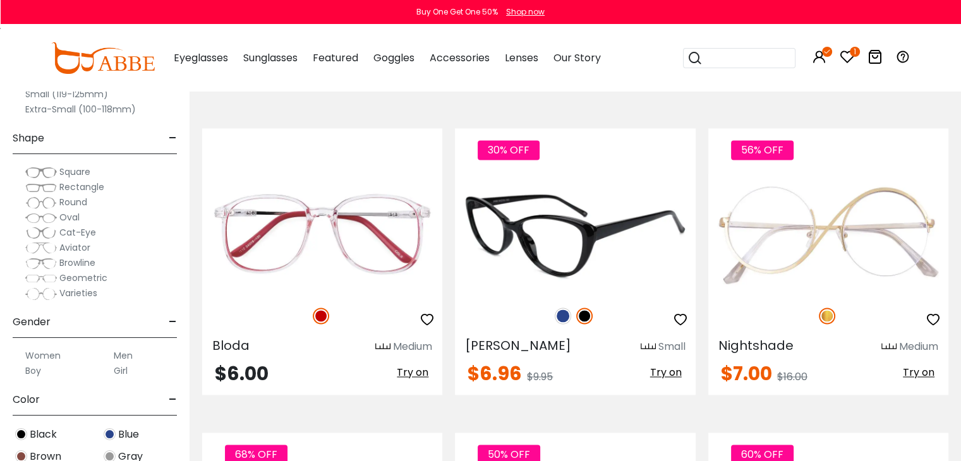
click at [561, 312] on img at bounding box center [563, 316] width 16 height 16
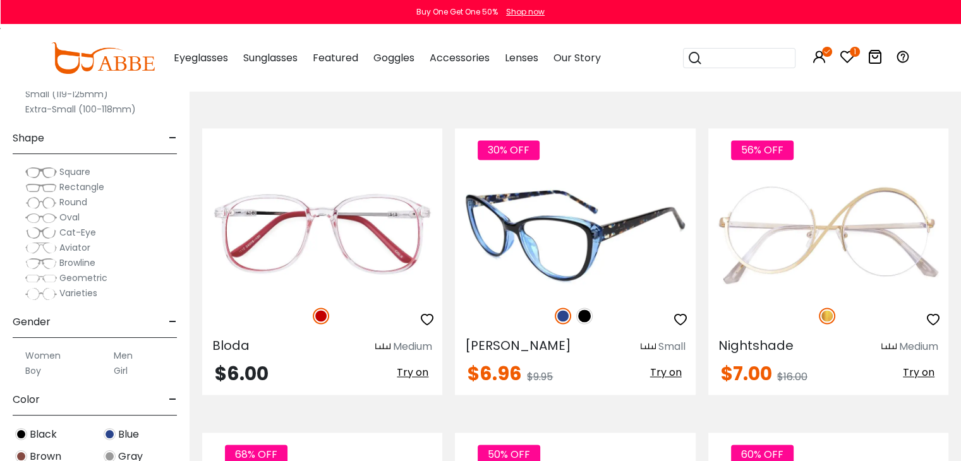
click at [666, 373] on span "Try on" at bounding box center [666, 372] width 32 height 15
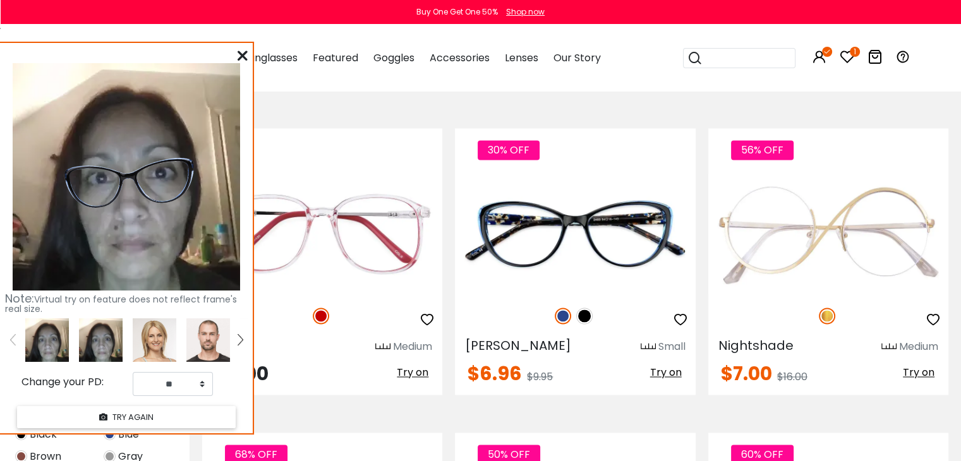
click at [247, 52] on icon at bounding box center [242, 56] width 10 height 10
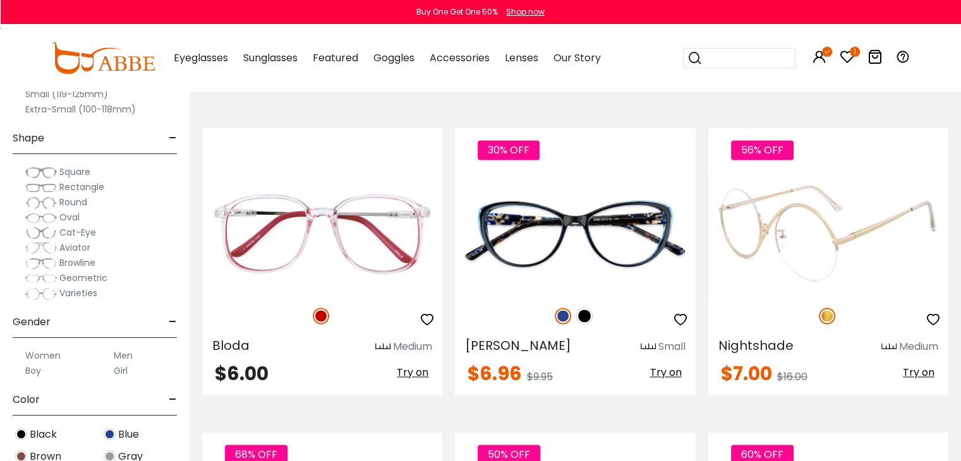
click at [924, 371] on span "Try on" at bounding box center [919, 372] width 32 height 15
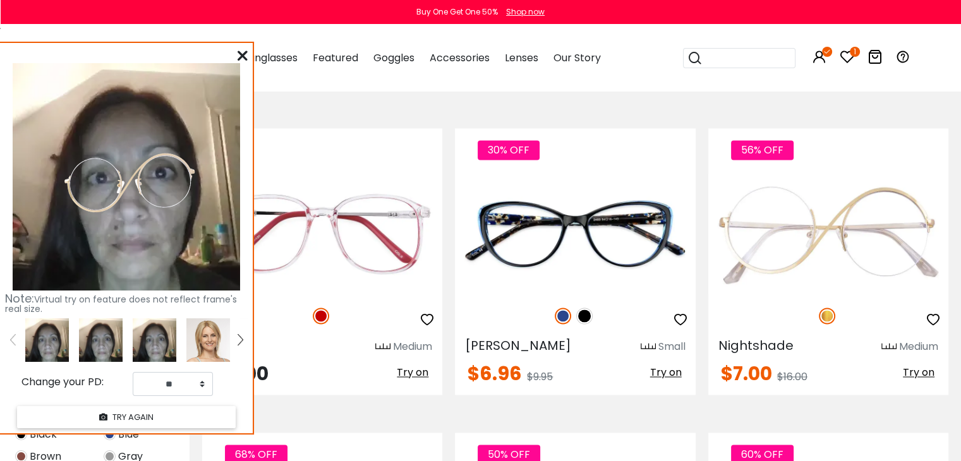
click at [241, 53] on icon at bounding box center [242, 56] width 10 height 10
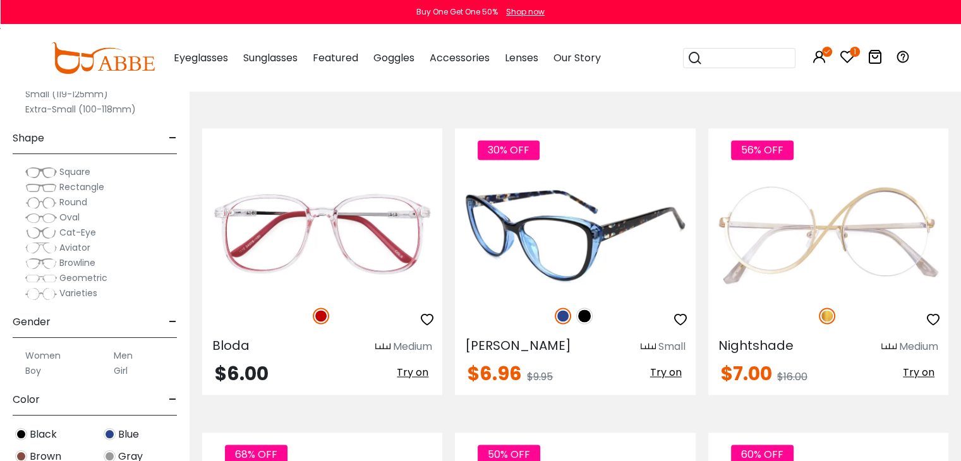
click at [682, 314] on icon "button" at bounding box center [680, 319] width 15 height 15
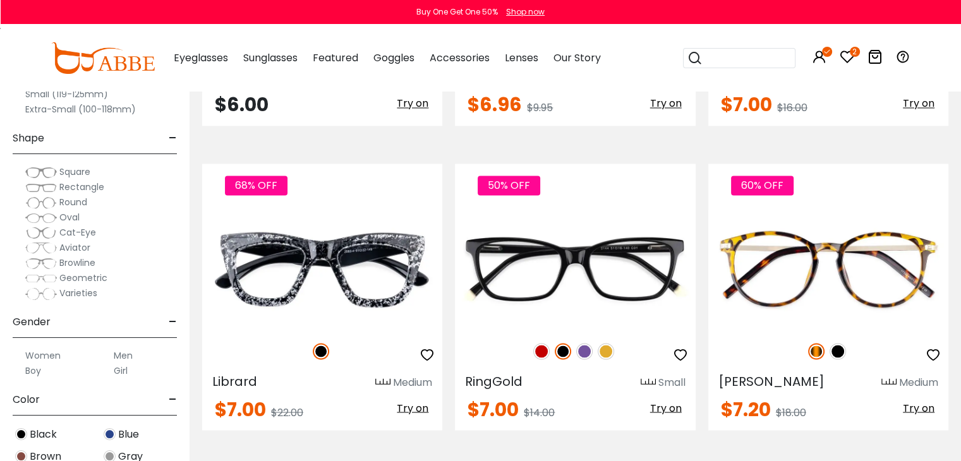
scroll to position [2054, 0]
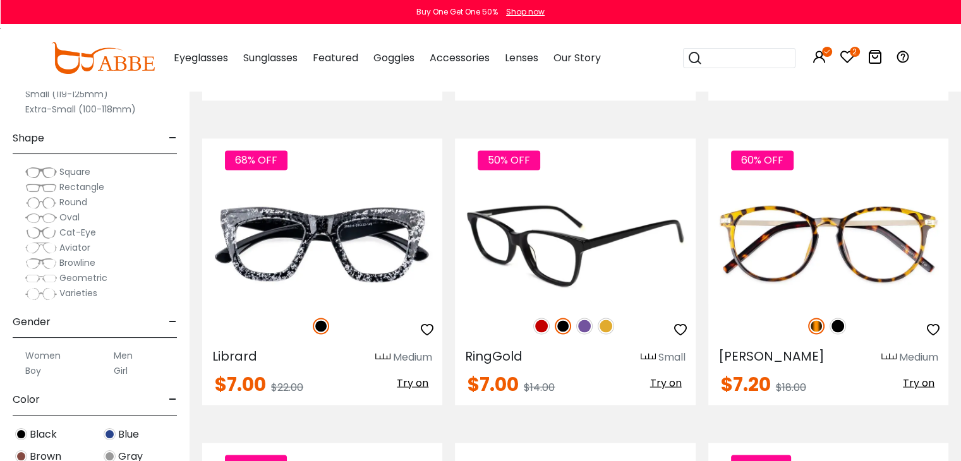
click at [538, 323] on img at bounding box center [541, 326] width 16 height 16
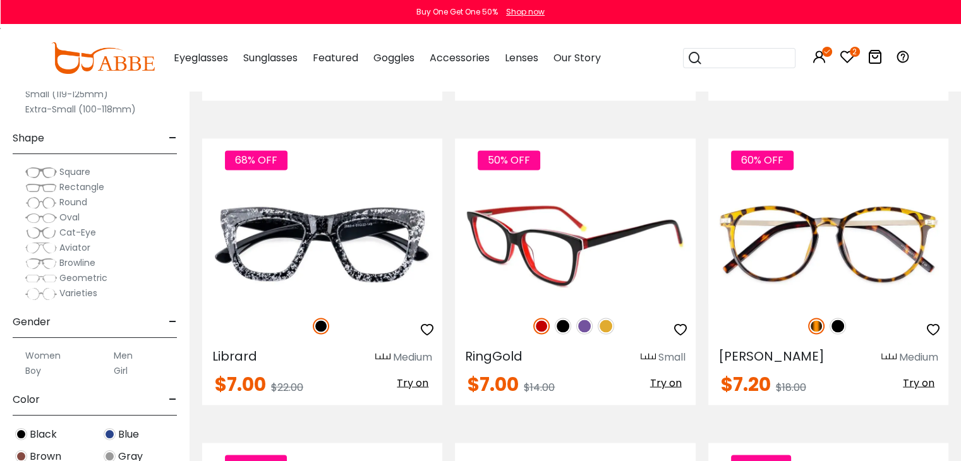
click at [585, 322] on img at bounding box center [584, 326] width 16 height 16
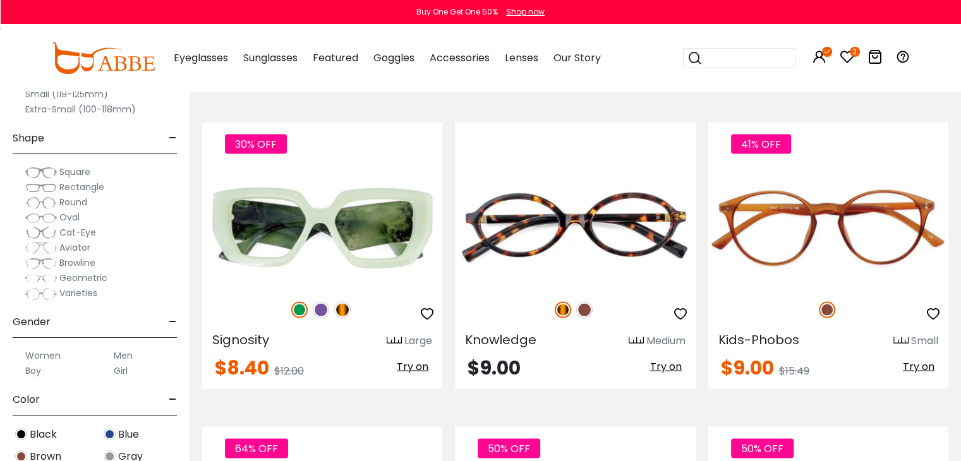
scroll to position [2400, 0]
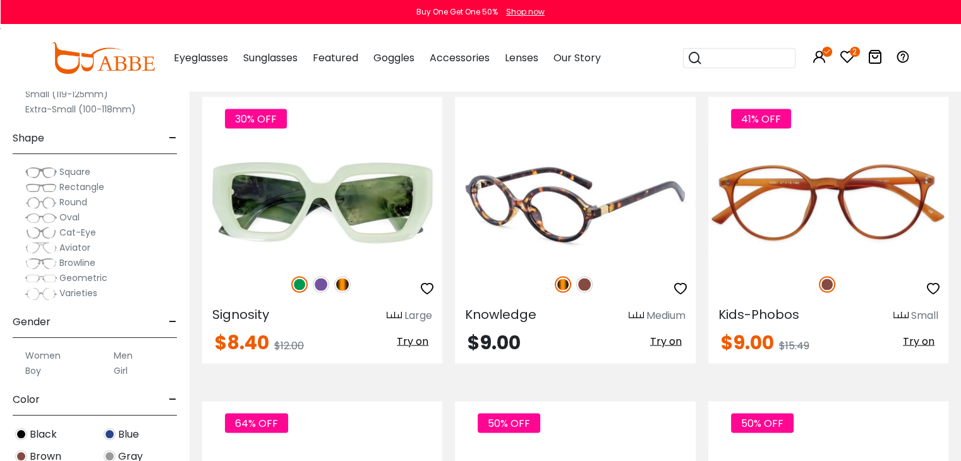
click at [666, 342] on span "Try on" at bounding box center [666, 340] width 32 height 15
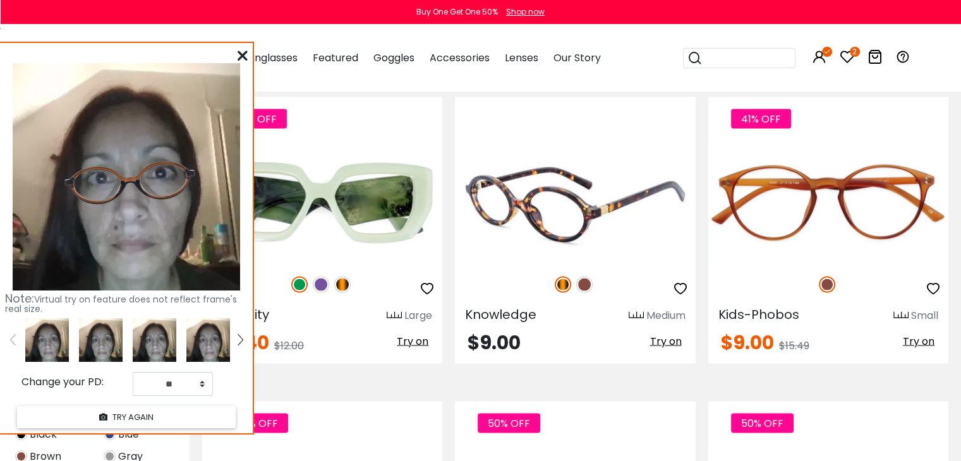
click at [585, 283] on img at bounding box center [584, 284] width 16 height 16
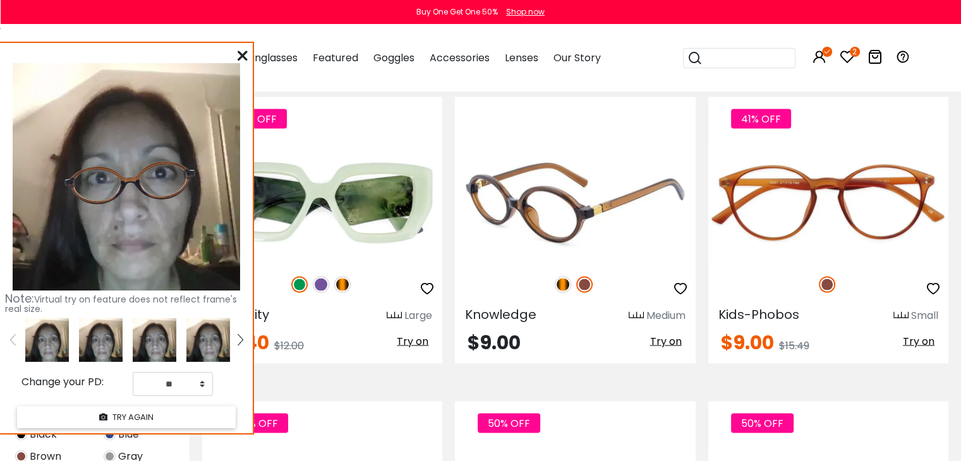
click at [561, 280] on img at bounding box center [563, 284] width 16 height 16
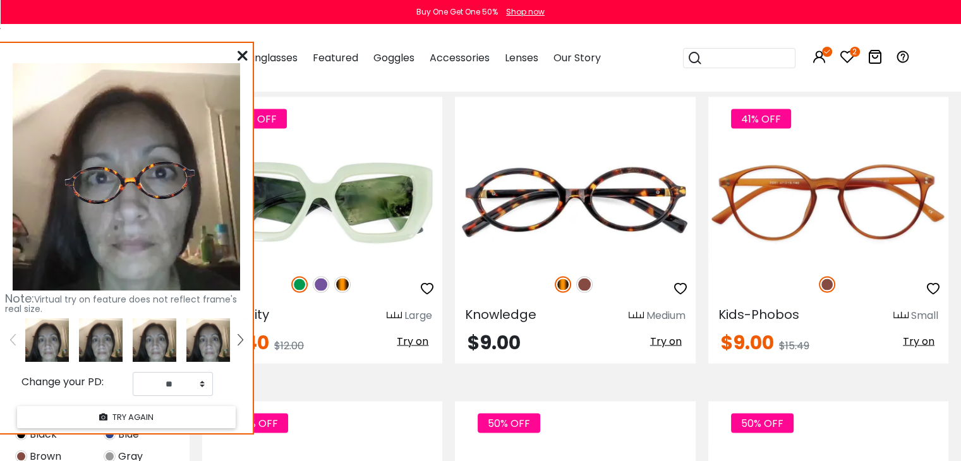
click at [246, 53] on icon at bounding box center [242, 56] width 10 height 10
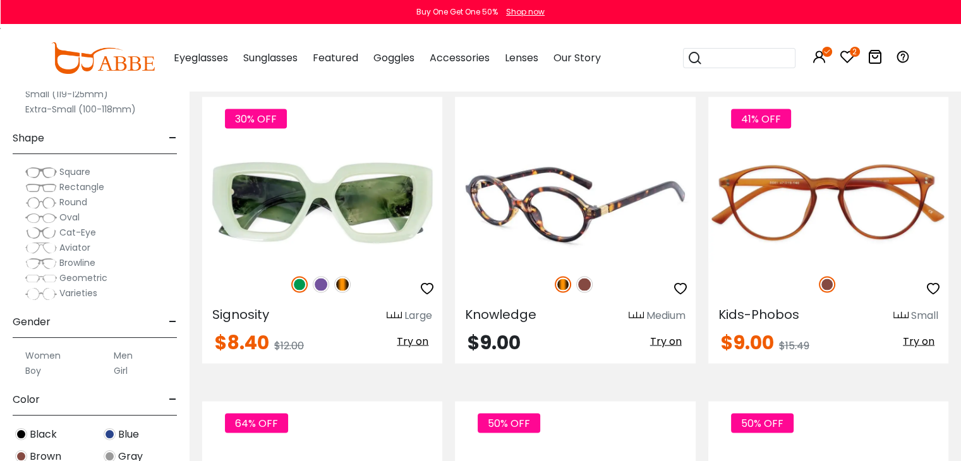
click at [675, 286] on icon "button" at bounding box center [680, 287] width 15 height 15
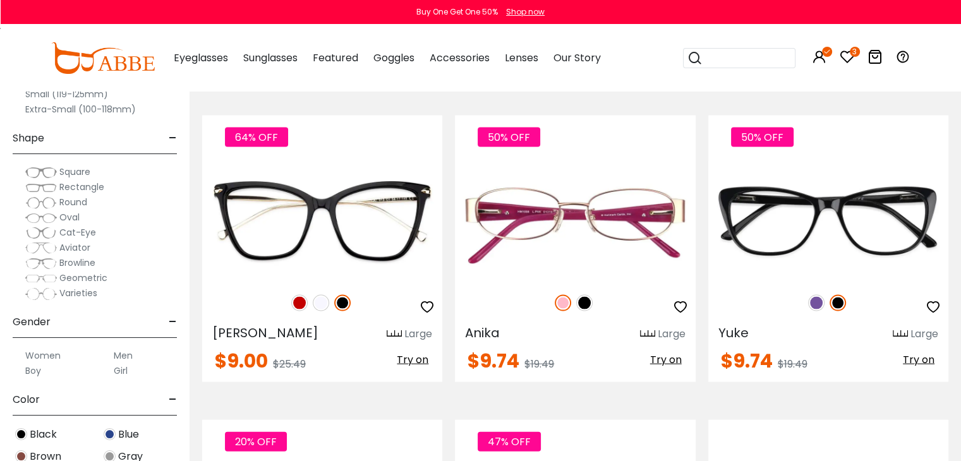
scroll to position [2711, 0]
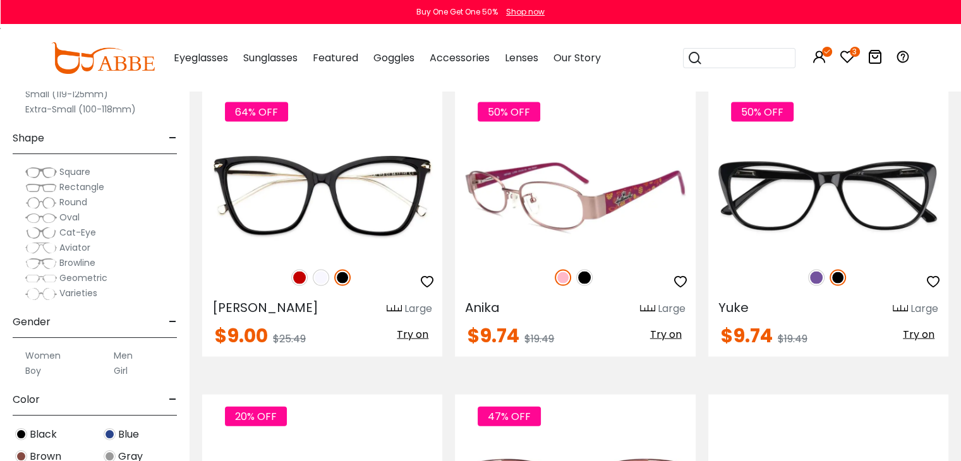
click at [581, 279] on img at bounding box center [584, 278] width 16 height 16
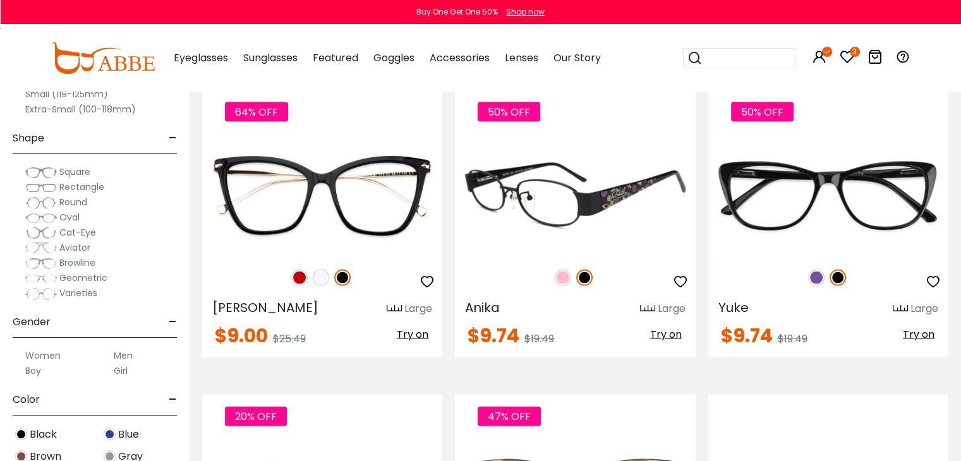
click at [560, 180] on img at bounding box center [575, 196] width 240 height 120
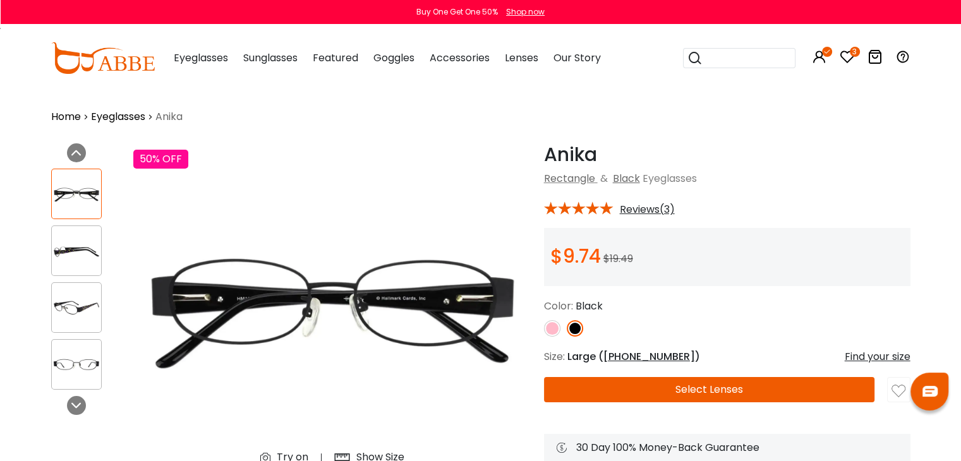
click at [71, 248] on img at bounding box center [76, 251] width 49 height 25
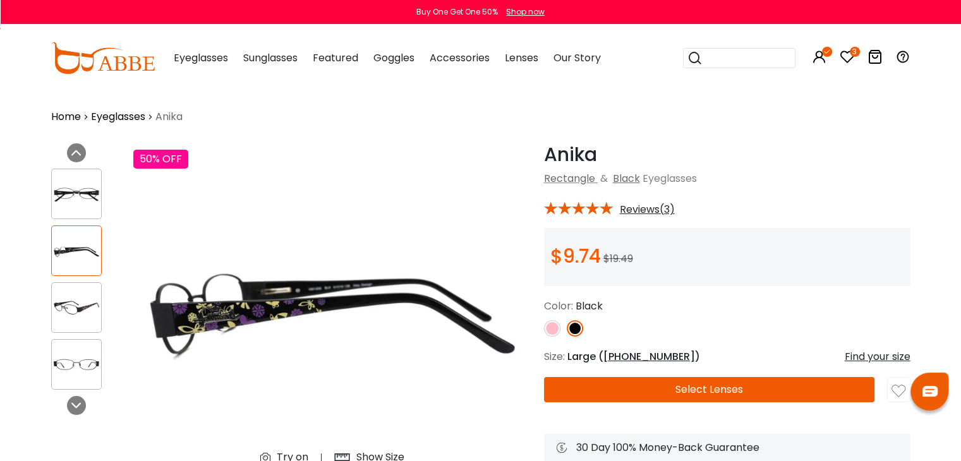
click at [73, 296] on img at bounding box center [76, 308] width 49 height 25
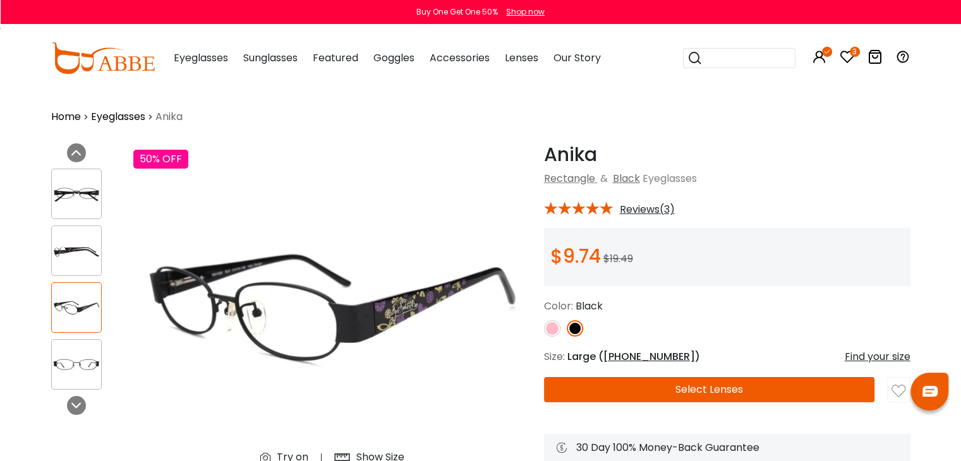
click at [552, 333] on img at bounding box center [552, 328] width 16 height 16
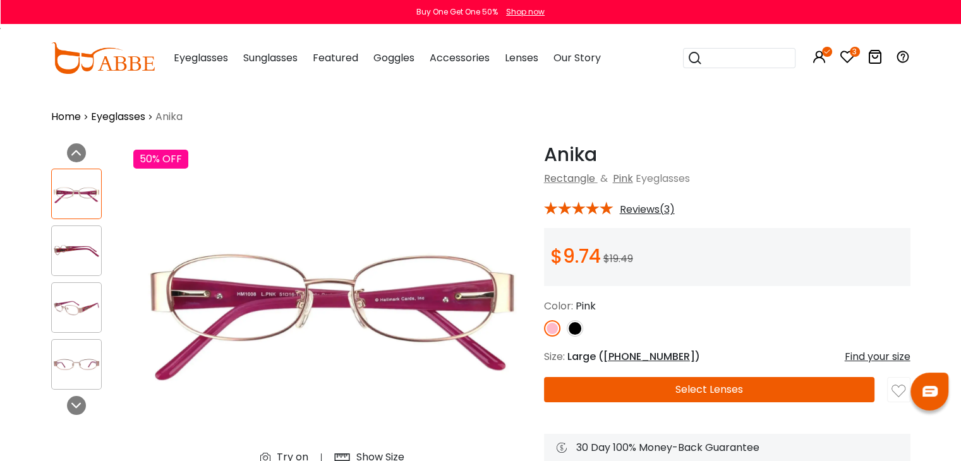
click at [878, 358] on div "Find your size" at bounding box center [877, 356] width 66 height 15
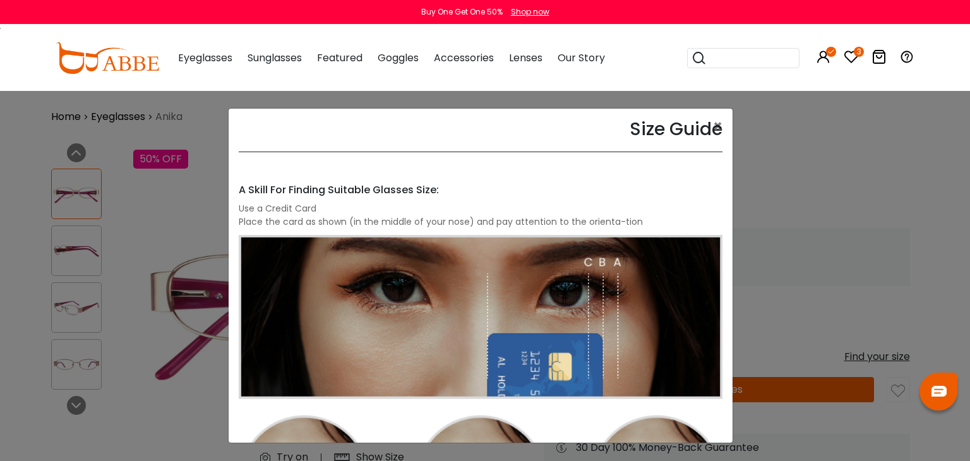
click at [824, 148] on div "Size Guide × A Skill For Finding Suitable Glasses Size: Use a Credit Card Place…" at bounding box center [485, 230] width 970 height 461
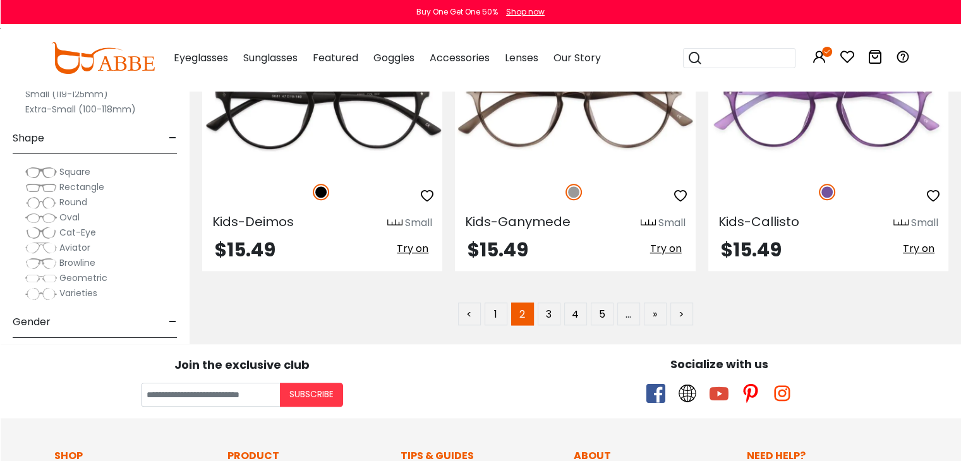
scroll to position [6172, 0]
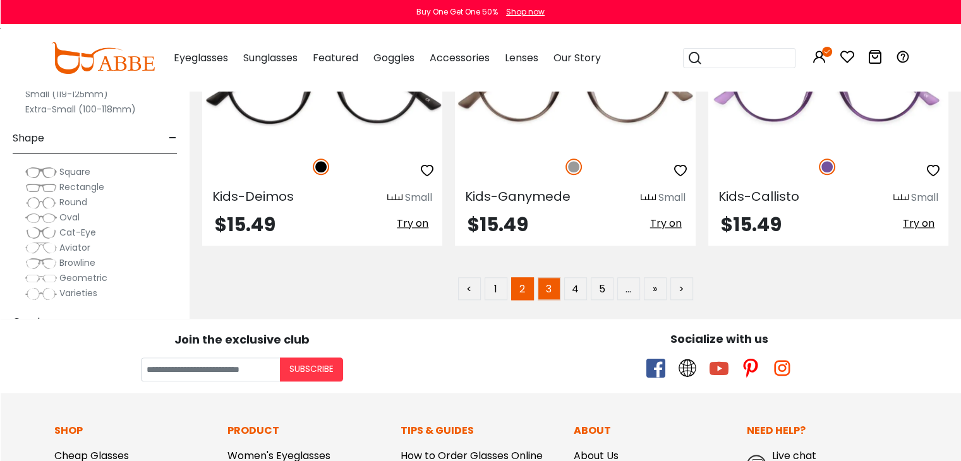
click at [550, 277] on link "3" at bounding box center [548, 288] width 23 height 23
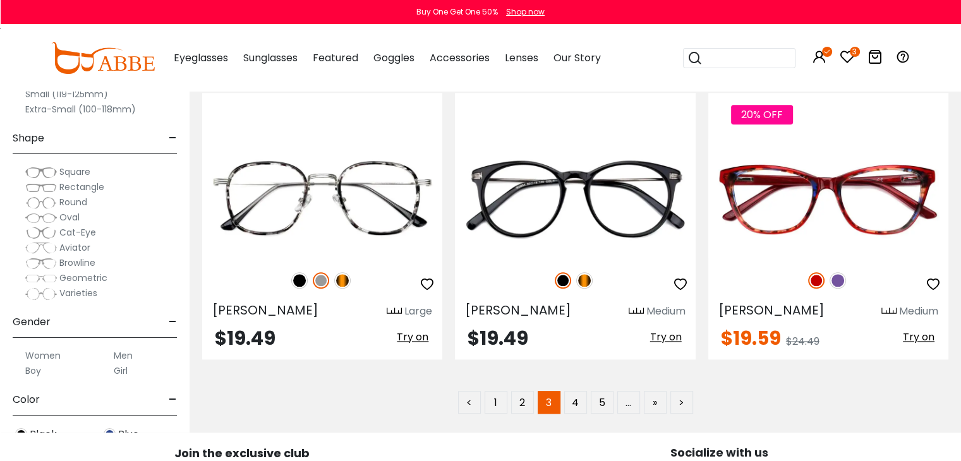
scroll to position [6058, 0]
click at [575, 404] on link "4" at bounding box center [575, 402] width 23 height 23
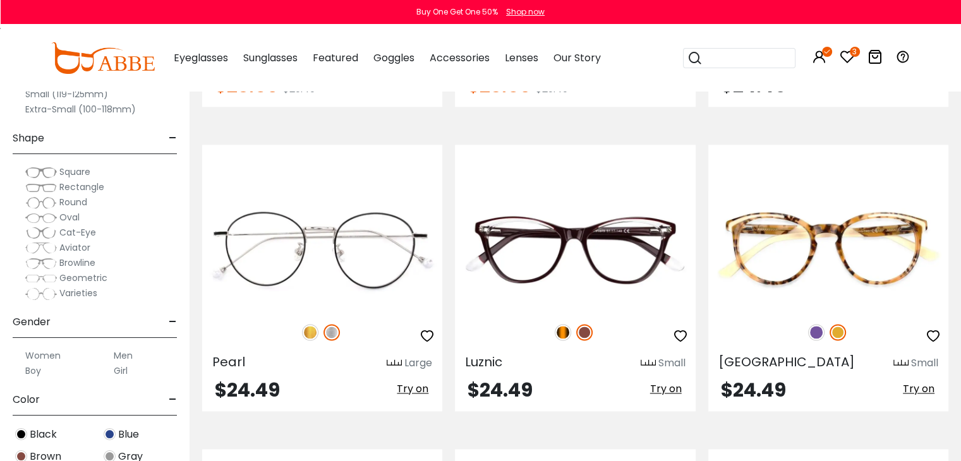
scroll to position [1768, 0]
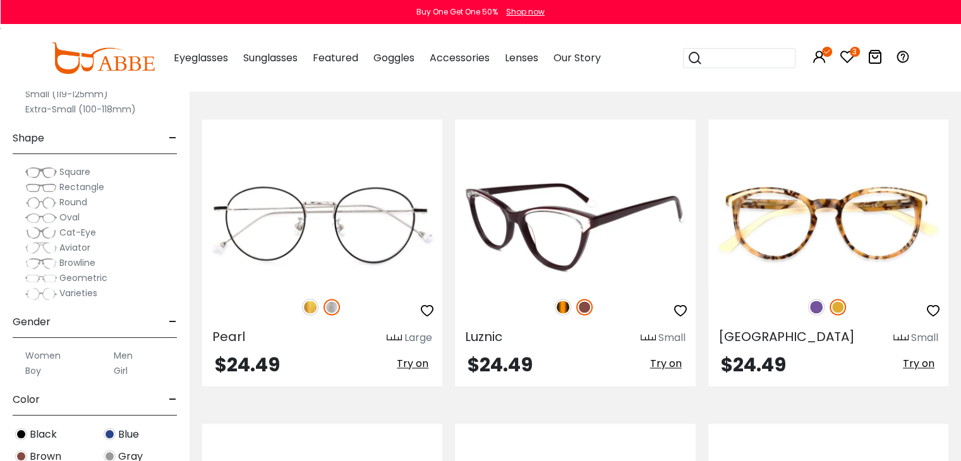
click at [563, 308] on img at bounding box center [563, 307] width 16 height 16
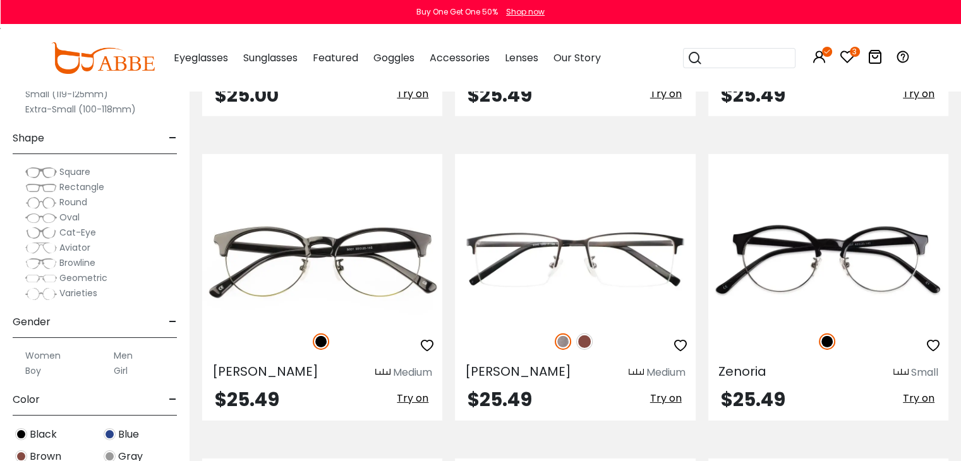
scroll to position [3891, 0]
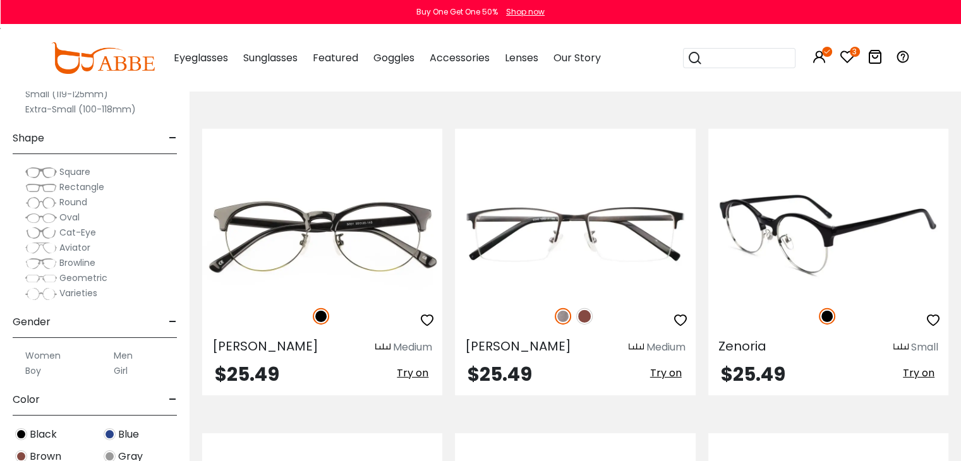
click at [859, 208] on img at bounding box center [828, 234] width 240 height 120
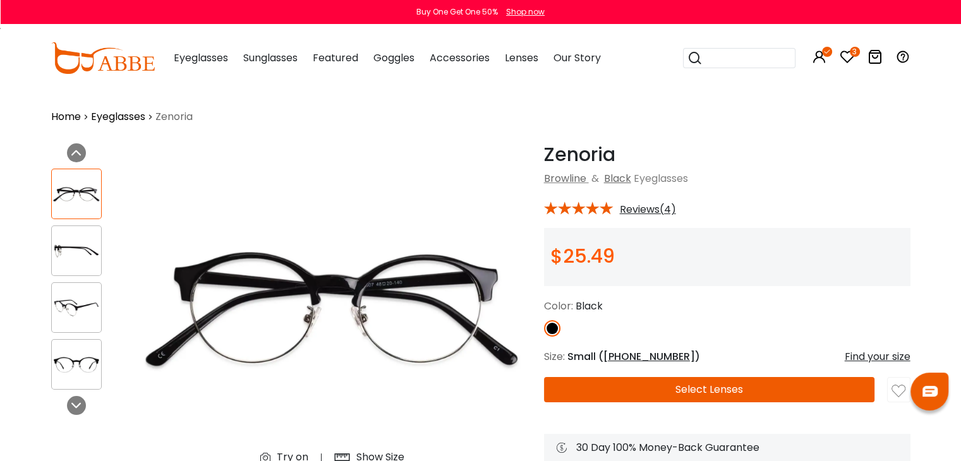
click at [285, 453] on div "Try on" at bounding box center [293, 457] width 32 height 15
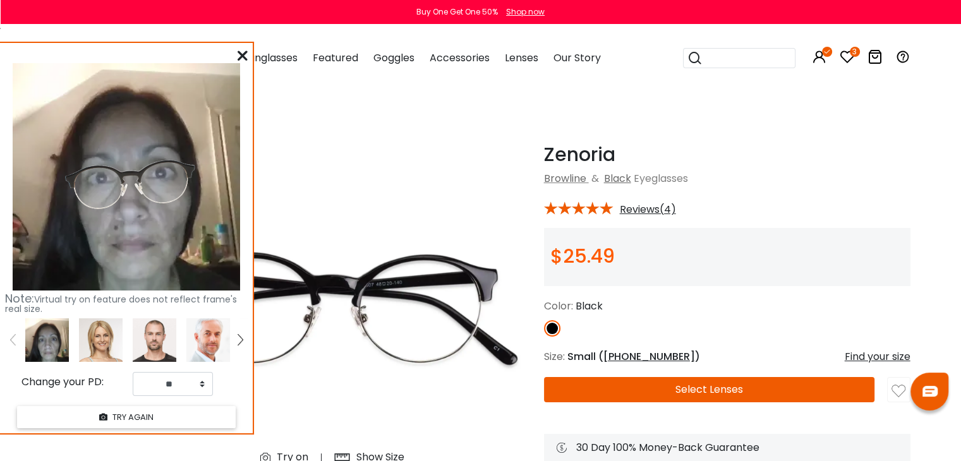
click at [242, 52] on icon at bounding box center [242, 56] width 10 height 10
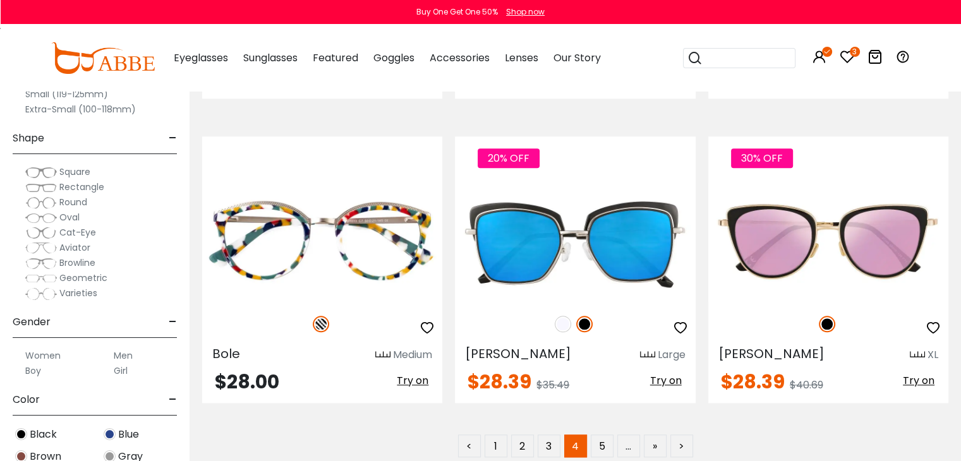
scroll to position [6141, 0]
